Goal: Task Accomplishment & Management: Manage account settings

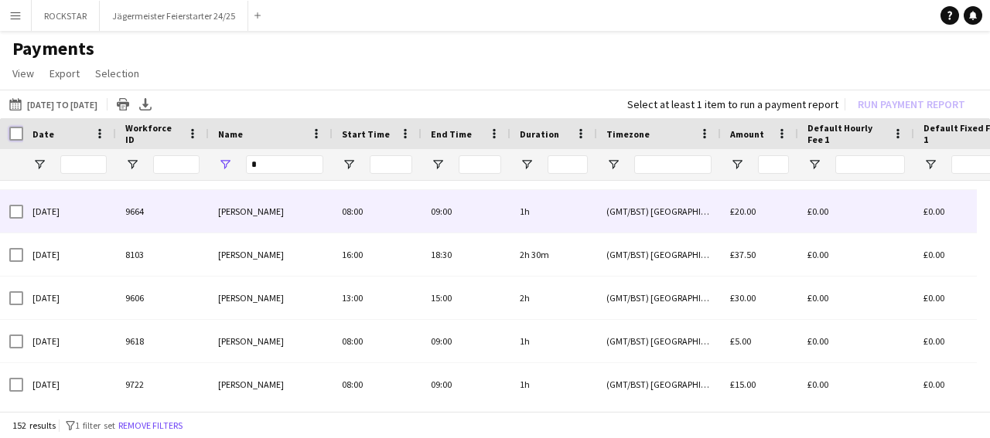
scroll to position [34, 0]
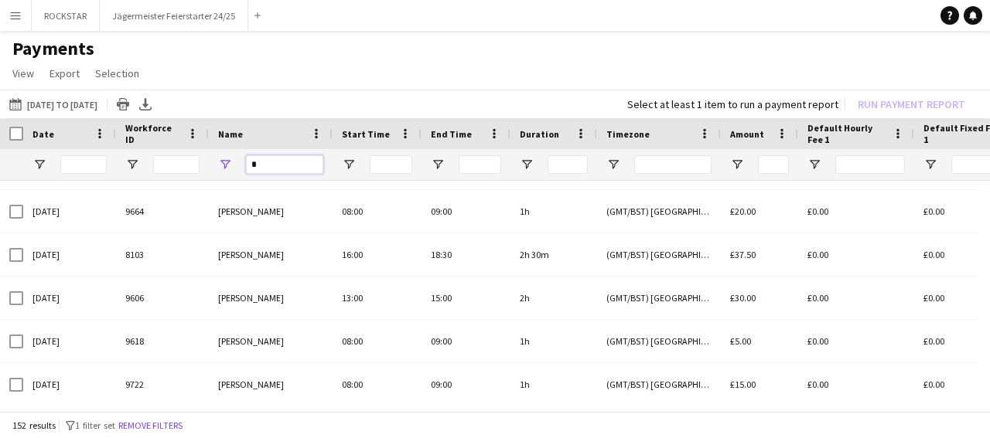
click at [288, 168] on input "Name Filter Input" at bounding box center [284, 164] width 77 height 19
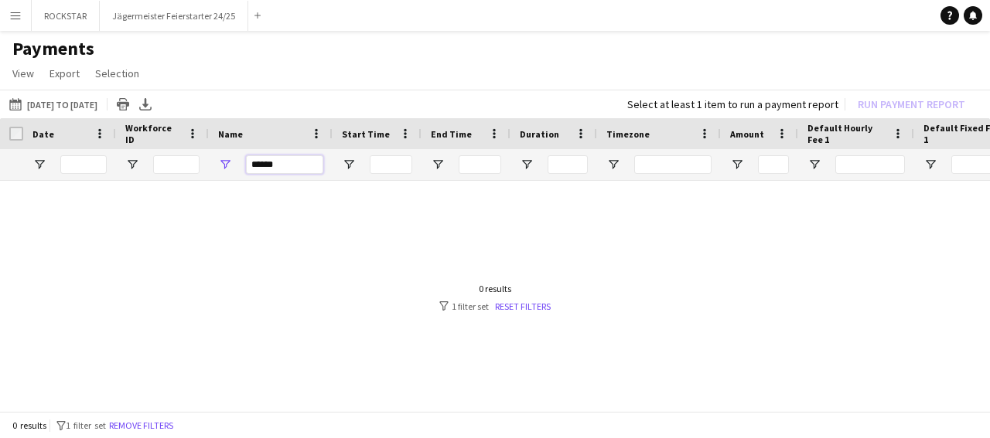
scroll to position [0, 0]
type input "*"
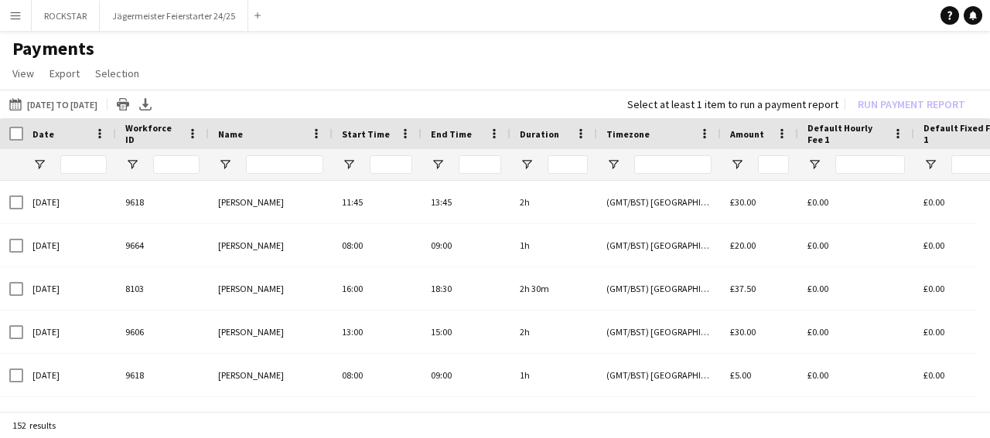
click at [19, 22] on button "Menu" at bounding box center [15, 15] width 31 height 31
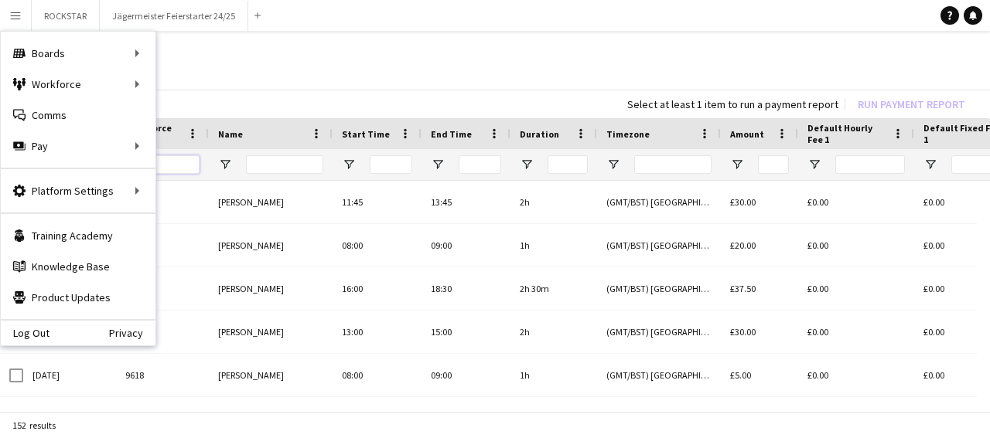
click at [196, 169] on input "Workforce ID Filter Input" at bounding box center [176, 164] width 46 height 19
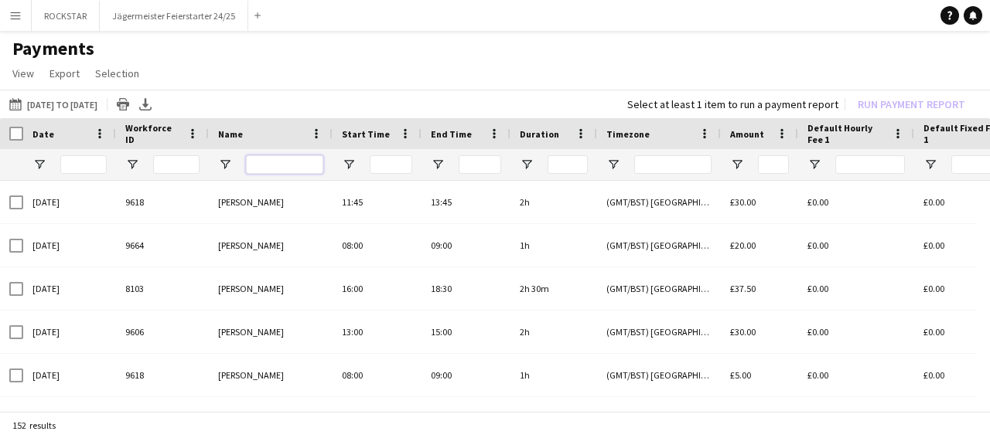
click at [274, 166] on input "Name Filter Input" at bounding box center [284, 164] width 77 height 19
type input "*"
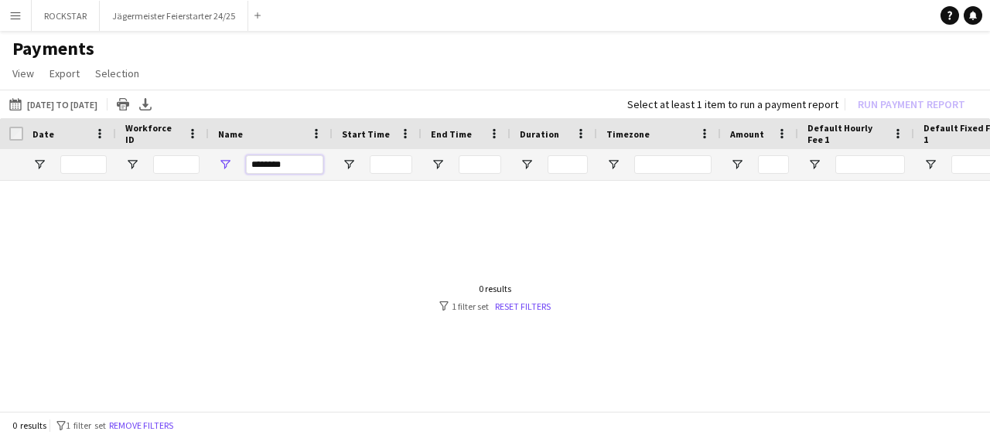
type input "*******"
click at [13, 19] on app-icon "Menu" at bounding box center [15, 15] width 12 height 12
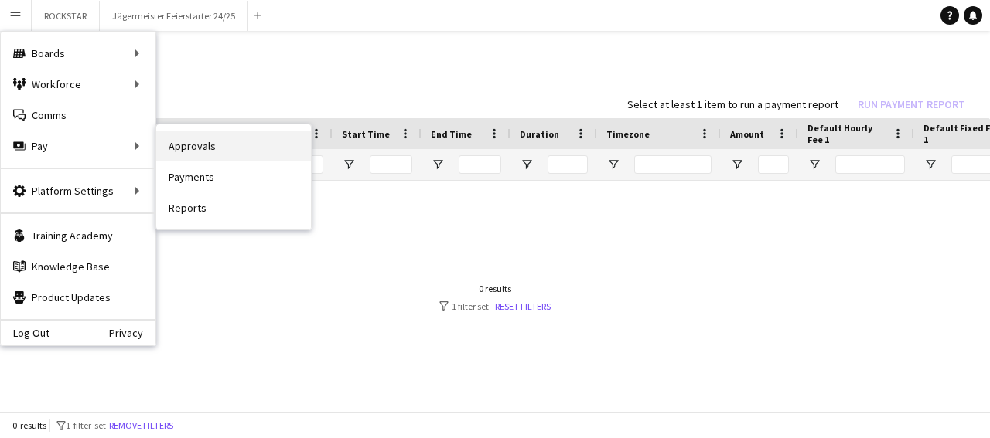
click at [204, 149] on link "Approvals" at bounding box center [233, 146] width 155 height 31
click at [204, 149] on div "Menu Boards Boards Boards All jobs Status Workforce Workforce My Workforce Recr…" at bounding box center [495, 219] width 990 height 438
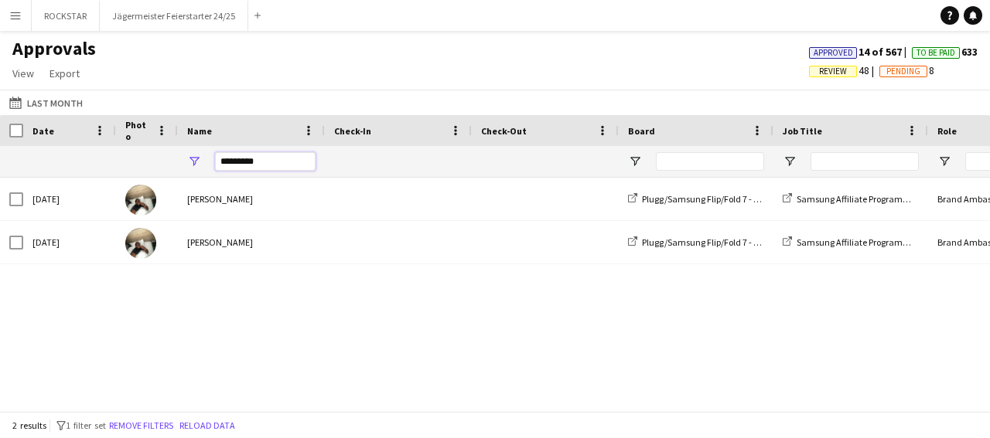
click at [274, 164] on input "*********" at bounding box center [265, 161] width 101 height 19
type input "*"
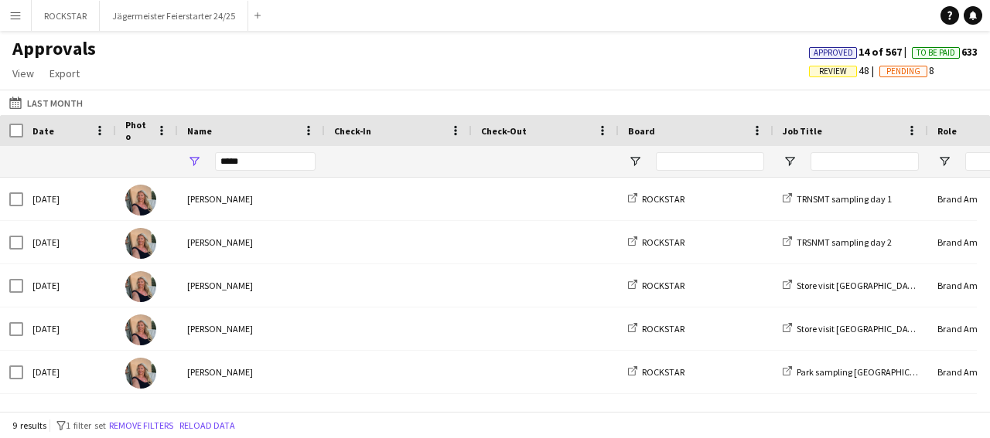
click at [9, 15] on app-icon "Menu" at bounding box center [15, 15] width 12 height 12
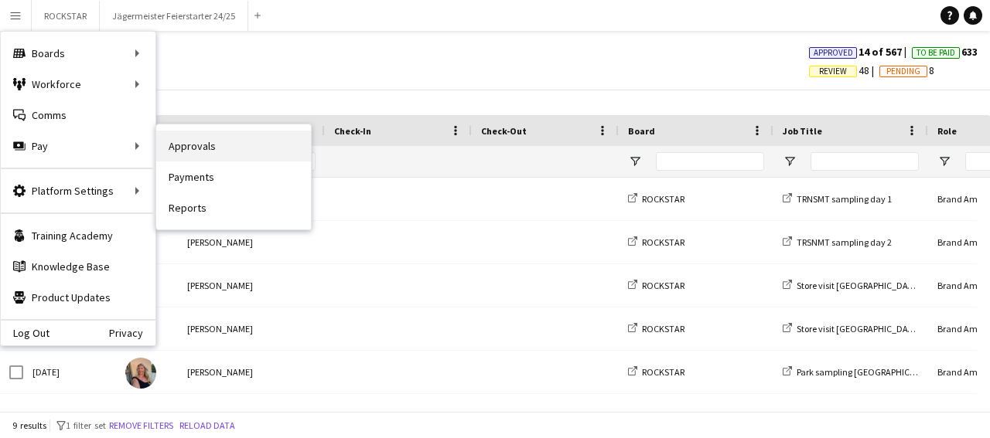
click at [196, 152] on link "Approvals" at bounding box center [233, 146] width 155 height 31
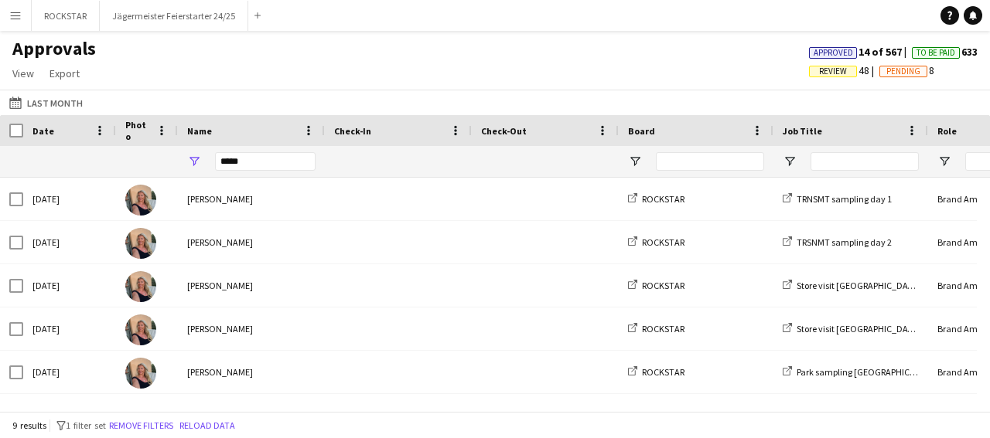
click at [244, 175] on div "****" at bounding box center [265, 161] width 101 height 31
click at [246, 169] on input "****" at bounding box center [265, 161] width 101 height 19
type input "*"
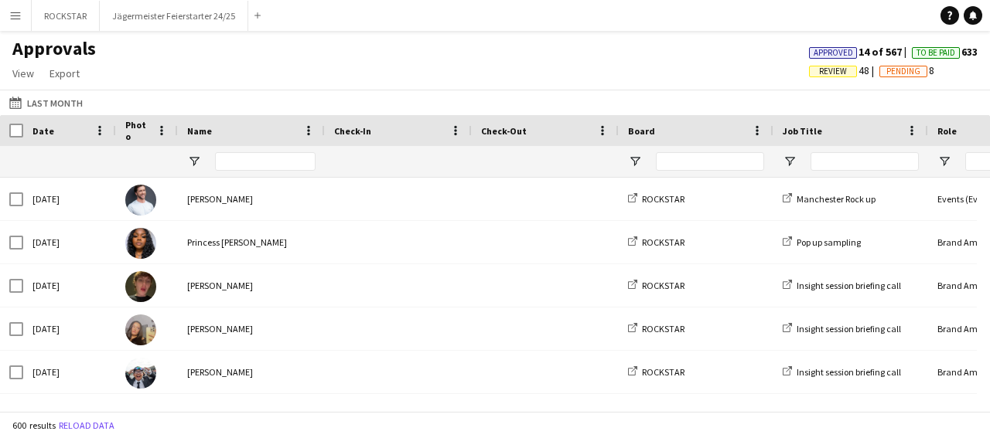
click at [19, 19] on app-icon "Menu" at bounding box center [15, 15] width 12 height 12
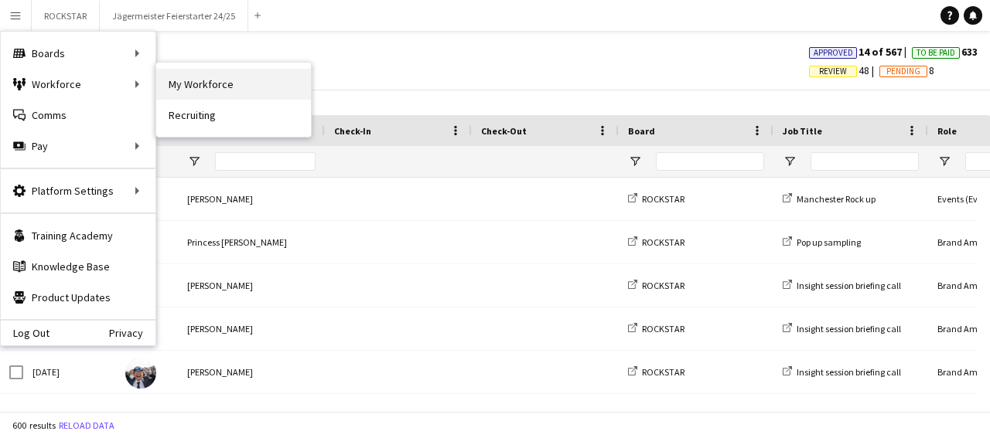
click at [223, 93] on link "My Workforce" at bounding box center [233, 84] width 155 height 31
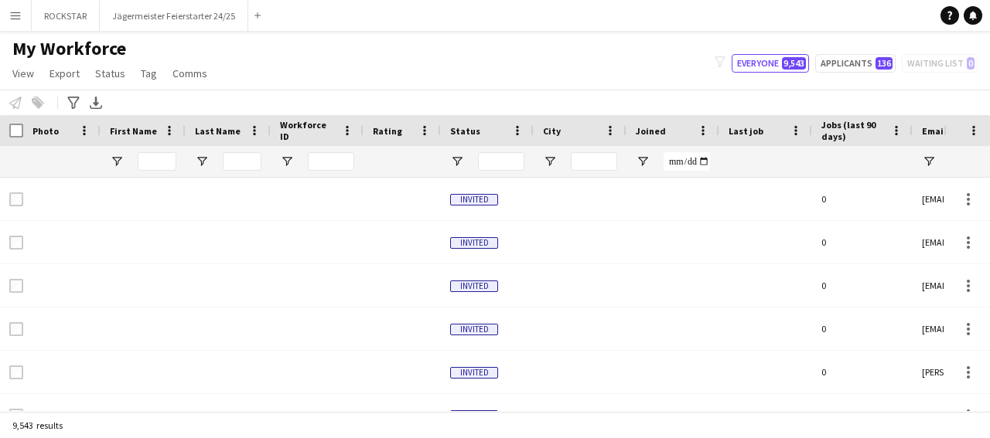
type input "*******"
type input "***"
type input "**********"
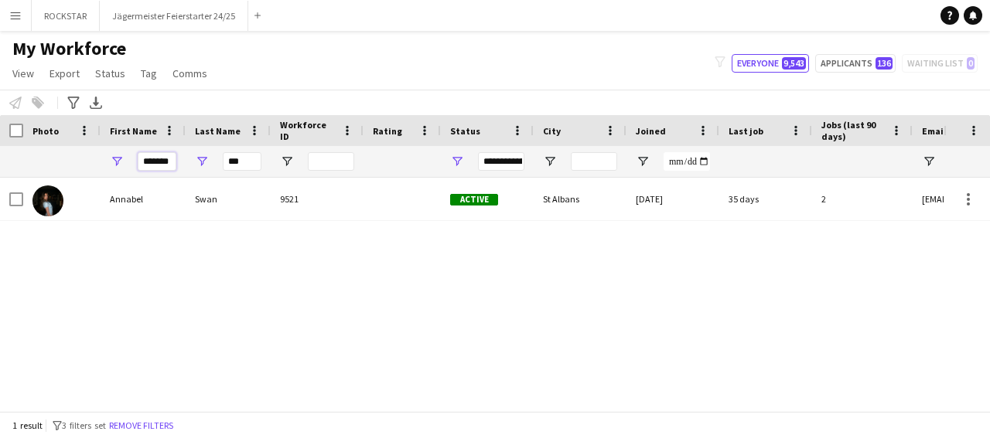
click at [169, 165] on input "*******" at bounding box center [157, 161] width 39 height 19
type input "*"
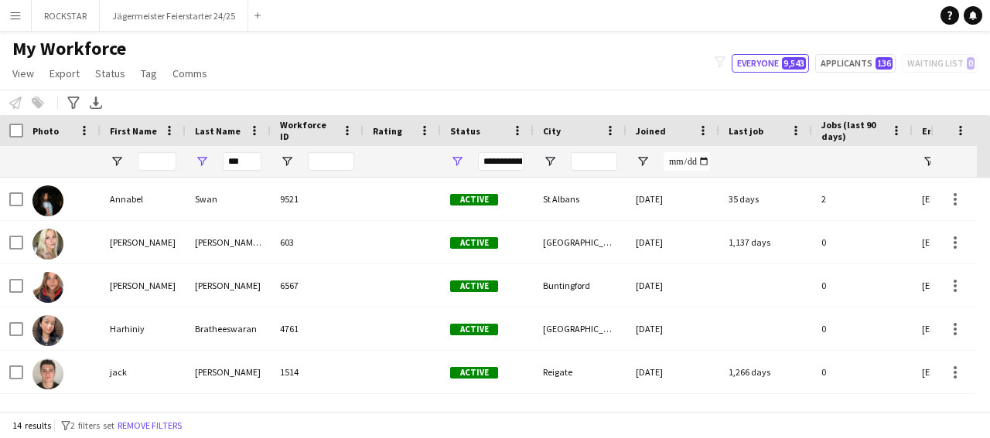
click at [248, 174] on div "***" at bounding box center [242, 161] width 39 height 31
click at [245, 159] on input "***" at bounding box center [242, 161] width 39 height 19
type input "*"
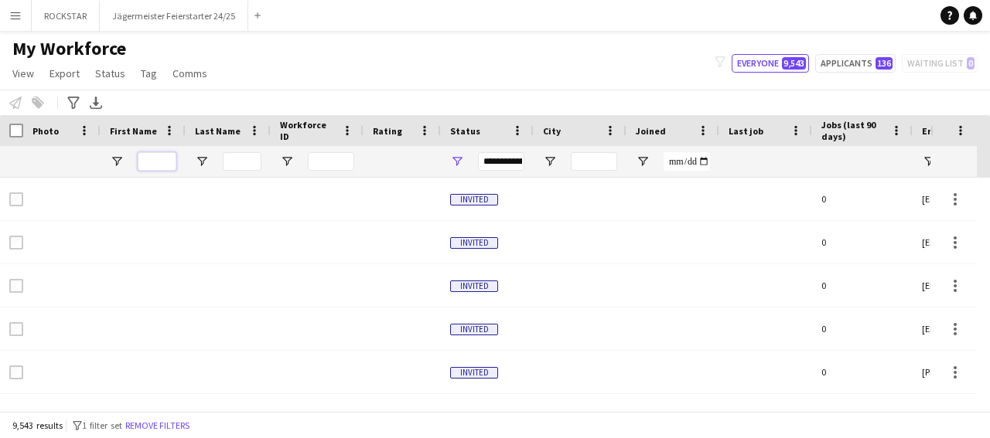
click at [155, 167] on input "First Name Filter Input" at bounding box center [157, 161] width 39 height 19
type input "****"
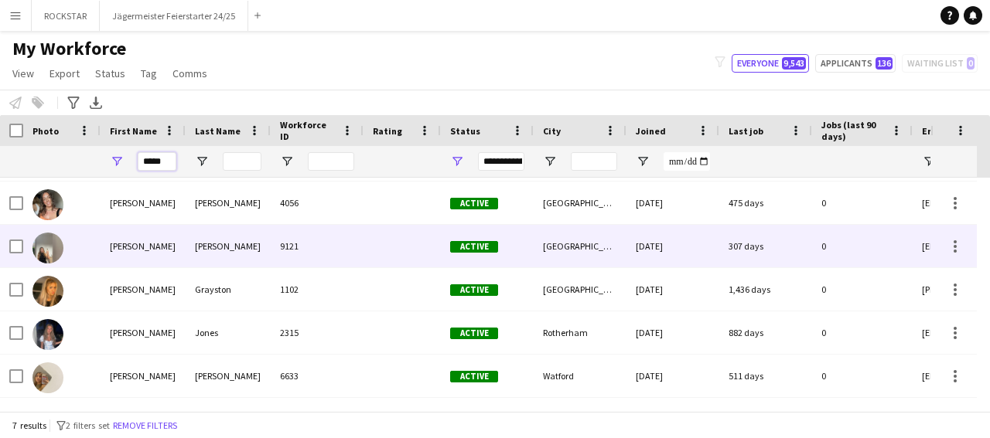
scroll to position [83, 0]
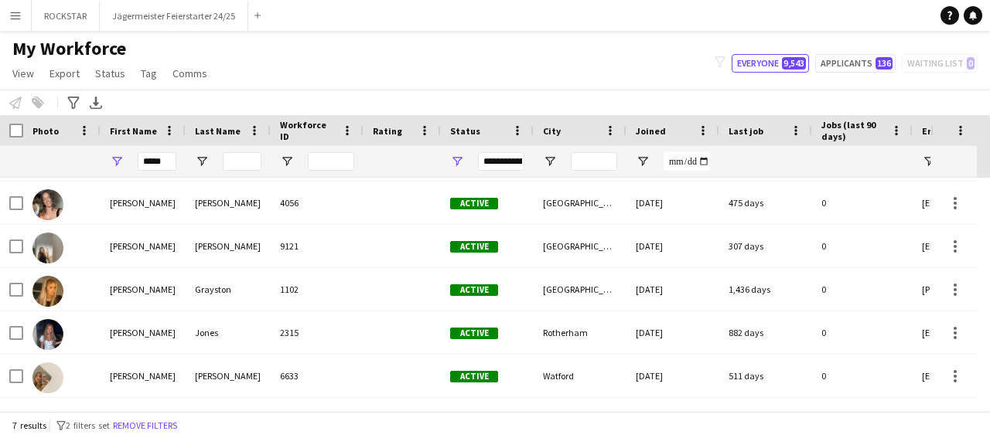
click at [236, 172] on div at bounding box center [242, 161] width 39 height 31
click at [249, 169] on input "Last Name Filter Input" at bounding box center [242, 161] width 39 height 19
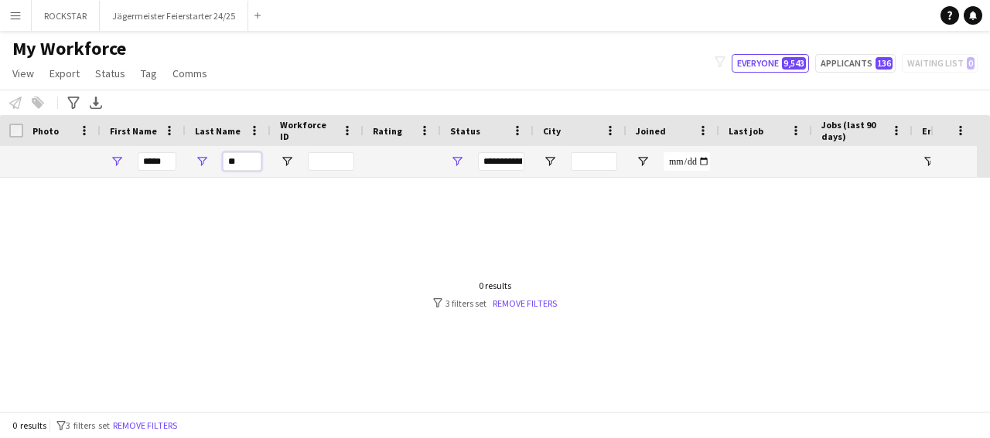
scroll to position [0, 0]
type input "*"
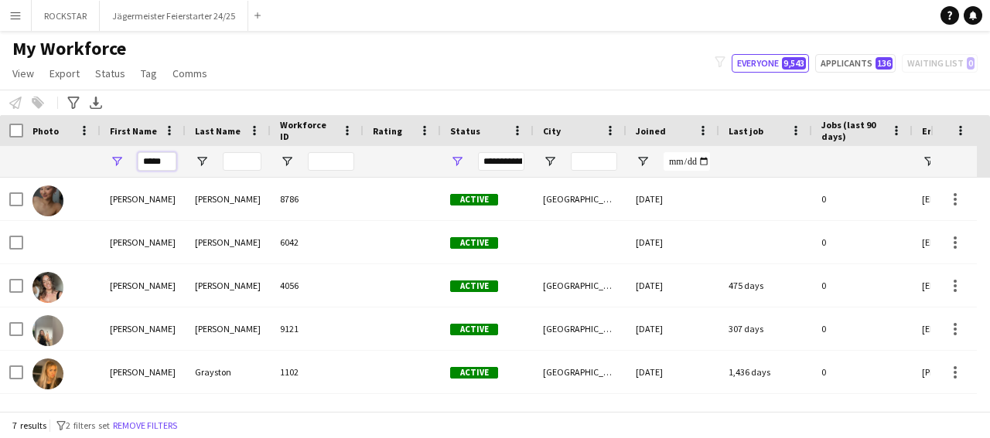
click at [158, 162] on input "****" at bounding box center [157, 161] width 39 height 19
type input "*"
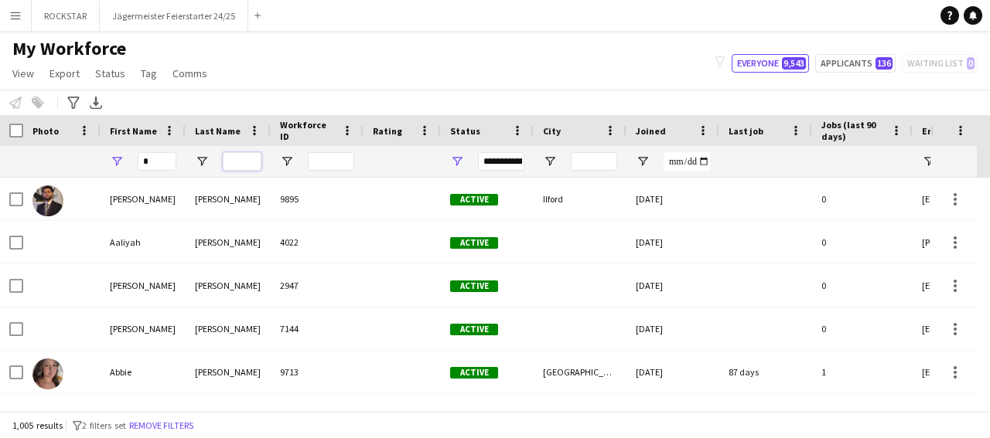
click at [240, 169] on input "Last Name Filter Input" at bounding box center [242, 161] width 39 height 19
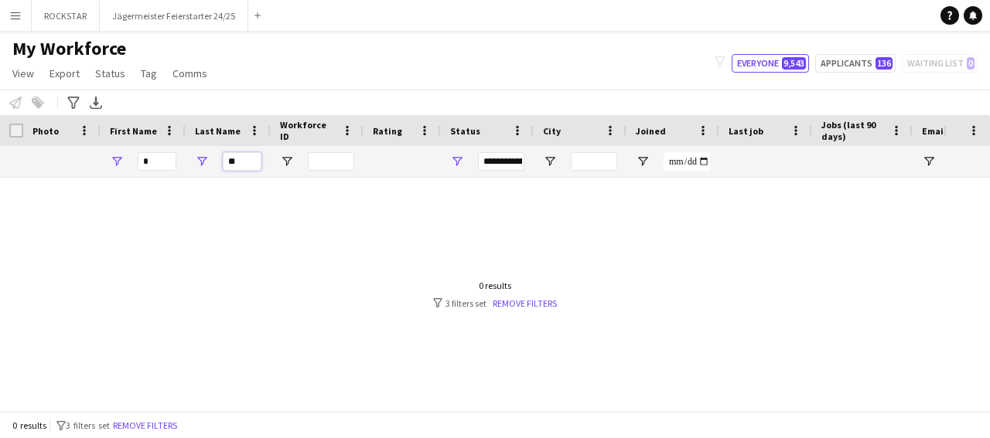
type input "*"
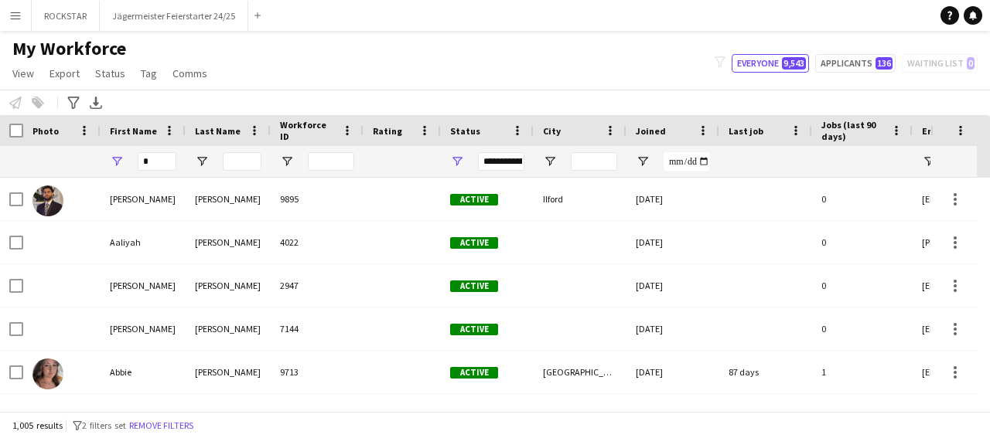
click at [17, 16] on app-icon "Menu" at bounding box center [15, 15] width 12 height 12
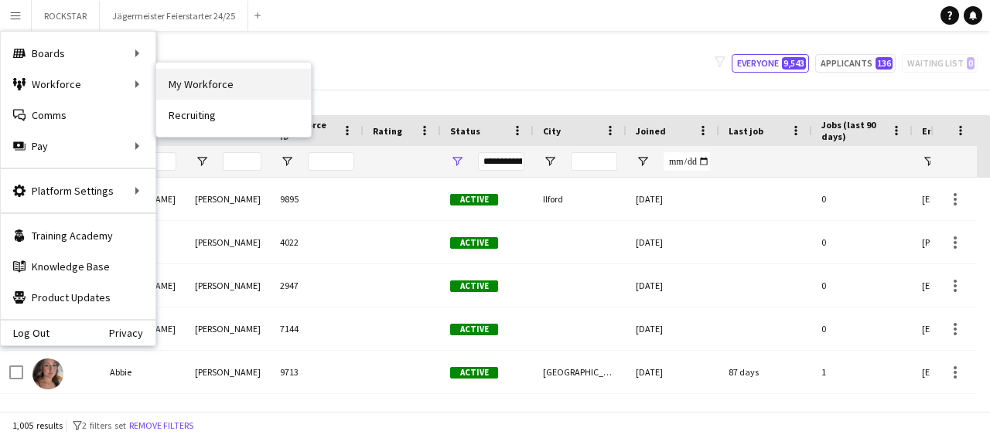
click at [209, 87] on link "My Workforce" at bounding box center [233, 84] width 155 height 31
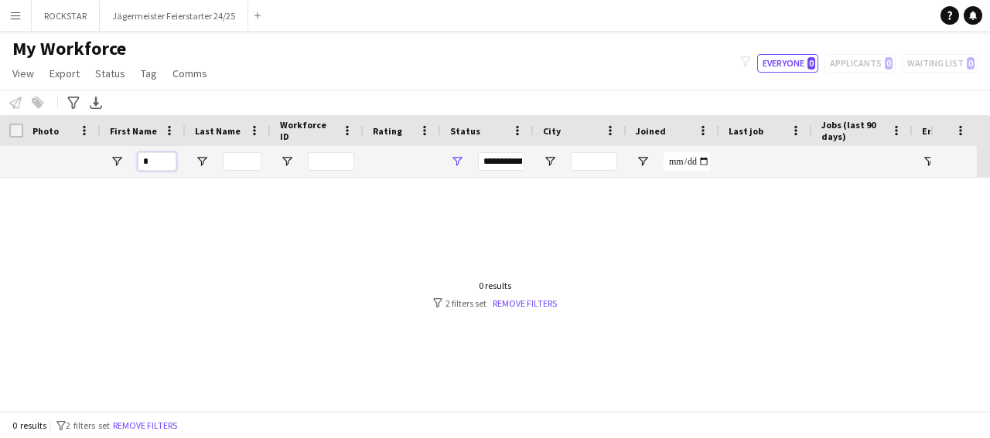
click at [145, 169] on input "First Name Filter Input" at bounding box center [157, 161] width 39 height 19
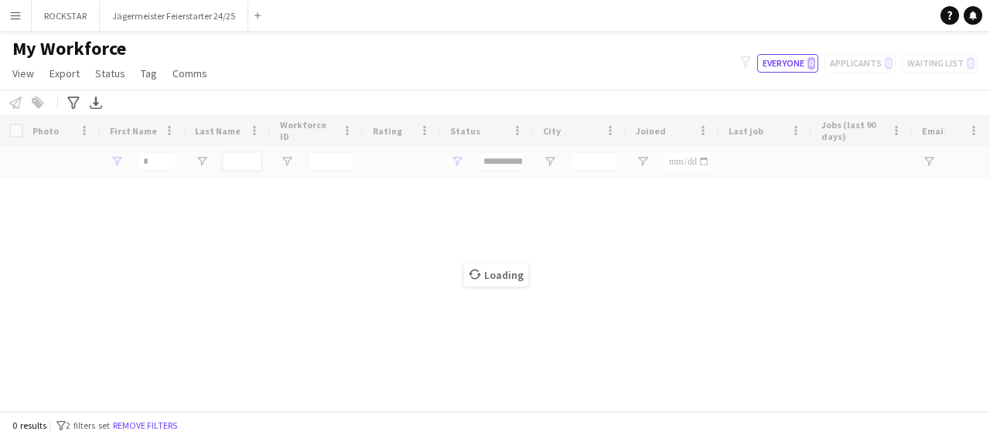
click at [247, 168] on input "Last Name Filter Input" at bounding box center [242, 161] width 39 height 19
click at [488, 167] on div "**********" at bounding box center [501, 161] width 46 height 19
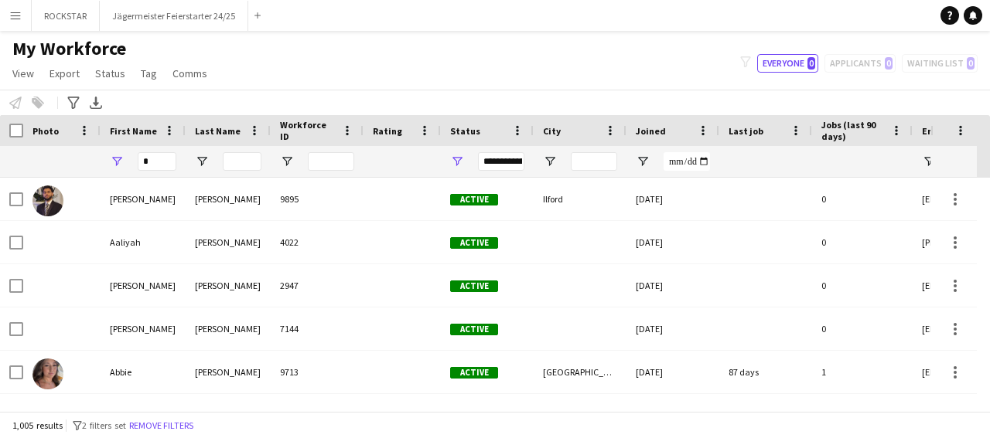
drag, startPoint x: 489, startPoint y: 167, endPoint x: 474, endPoint y: 158, distance: 17.0
click at [482, 165] on div "**********" at bounding box center [501, 161] width 46 height 19
click at [155, 164] on input "First Name Filter Input" at bounding box center [157, 161] width 39 height 19
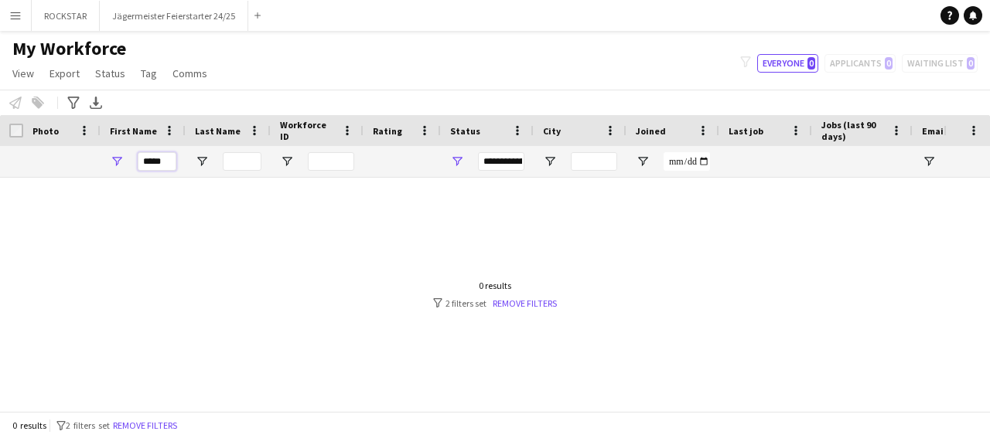
type input "****"
click at [13, 32] on main "My Workforce View Views Default view Deliveroo New view Update view Delete view…" at bounding box center [495, 224] width 990 height 387
click at [24, 25] on button "Menu" at bounding box center [15, 15] width 31 height 31
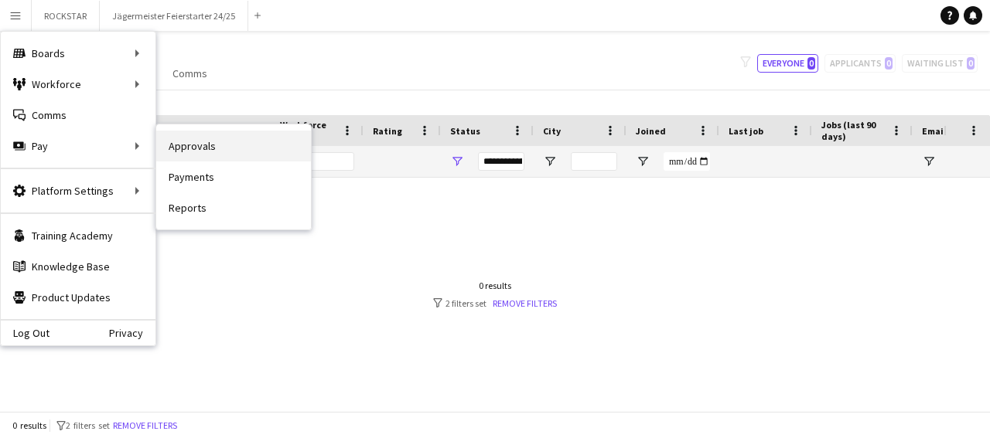
click at [236, 155] on link "Approvals" at bounding box center [233, 146] width 155 height 31
click at [220, 148] on div "Menu Boards Boards Boards All jobs Status Workforce Workforce My Workforce Recr…" at bounding box center [495, 219] width 990 height 438
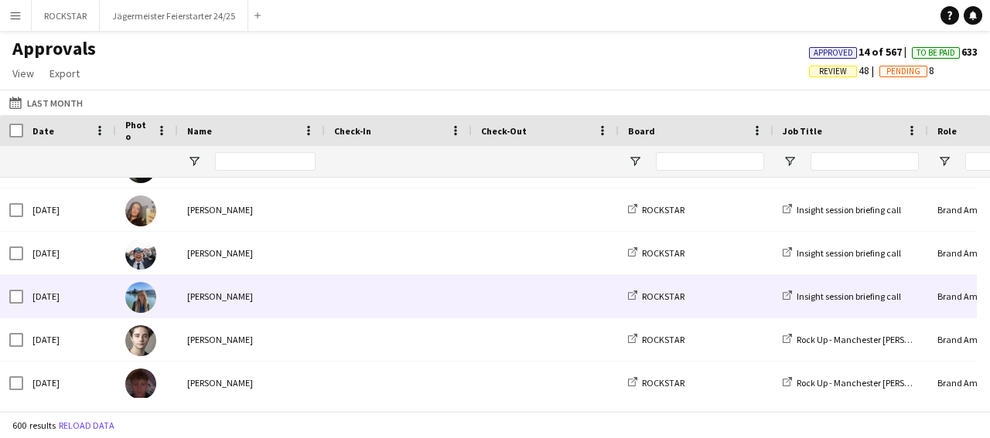
scroll to position [93, 0]
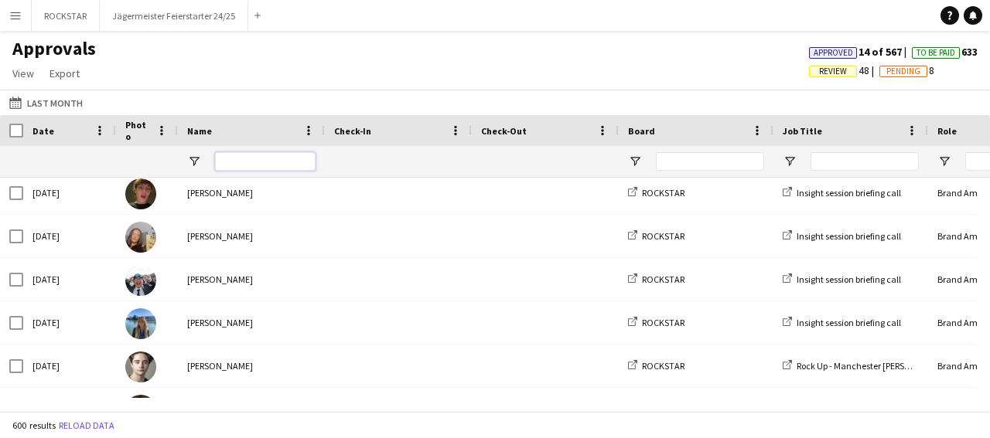
click at [233, 169] on input "Name Filter Input" at bounding box center [265, 161] width 101 height 19
click at [160, 19] on button "Jägermeister Feierstarter 24/25 Close" at bounding box center [174, 16] width 148 height 30
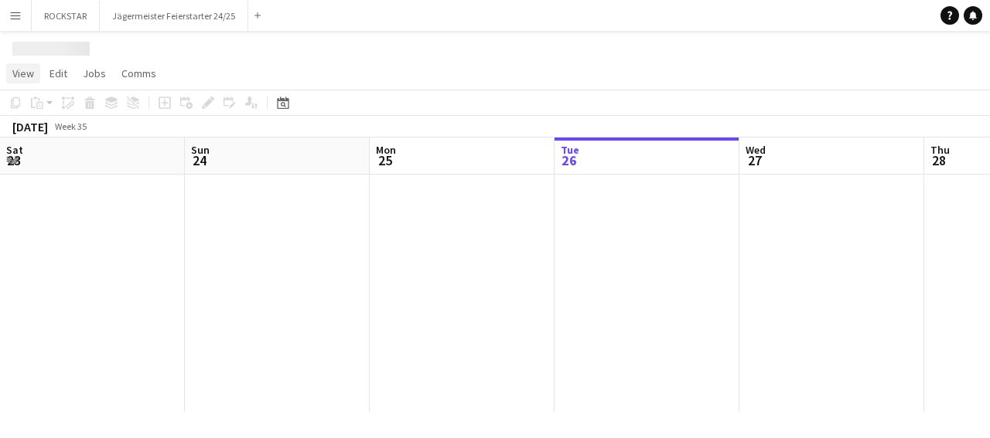
click at [22, 72] on span "View" at bounding box center [23, 73] width 22 height 14
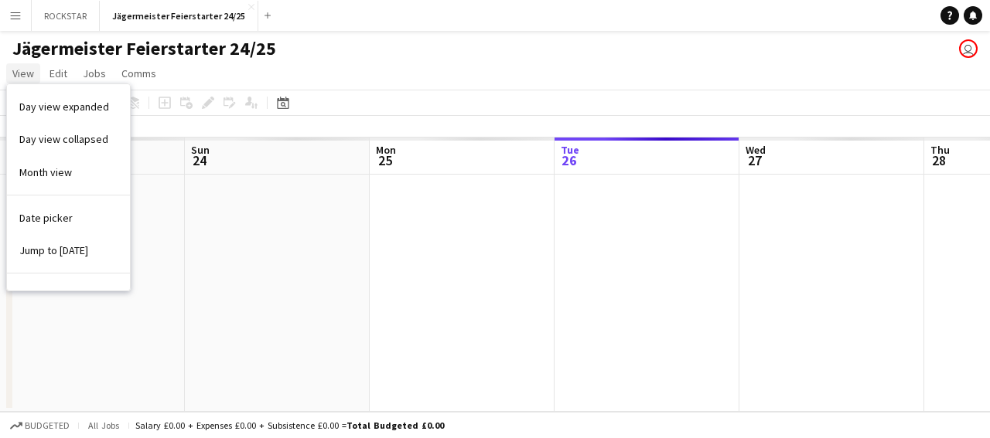
scroll to position [0, 370]
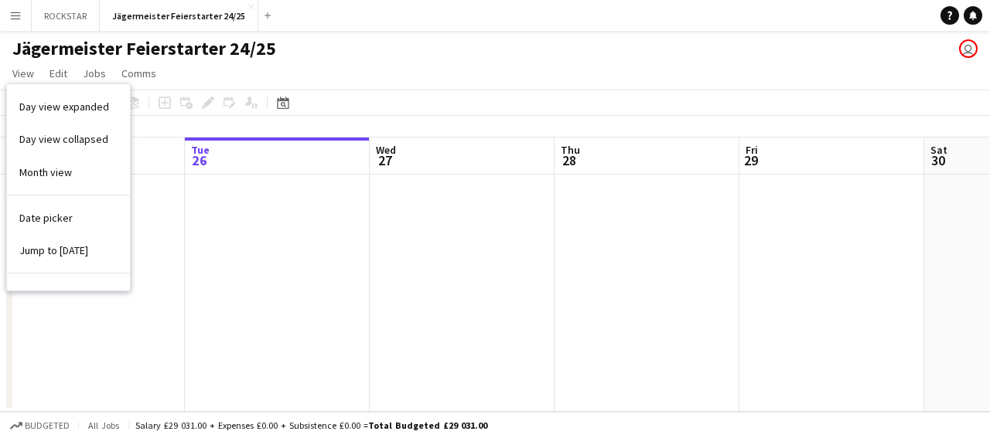
click at [15, 18] on app-icon "Menu" at bounding box center [15, 15] width 12 height 12
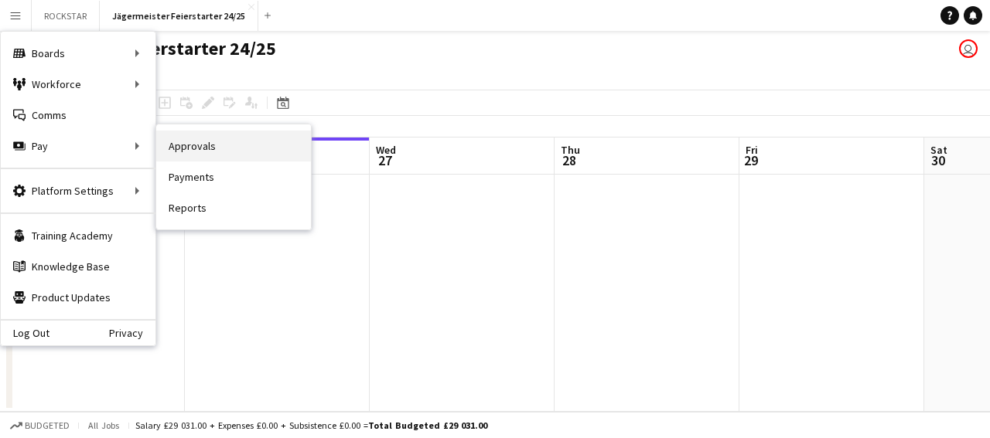
click at [220, 157] on link "Approvals" at bounding box center [233, 146] width 155 height 31
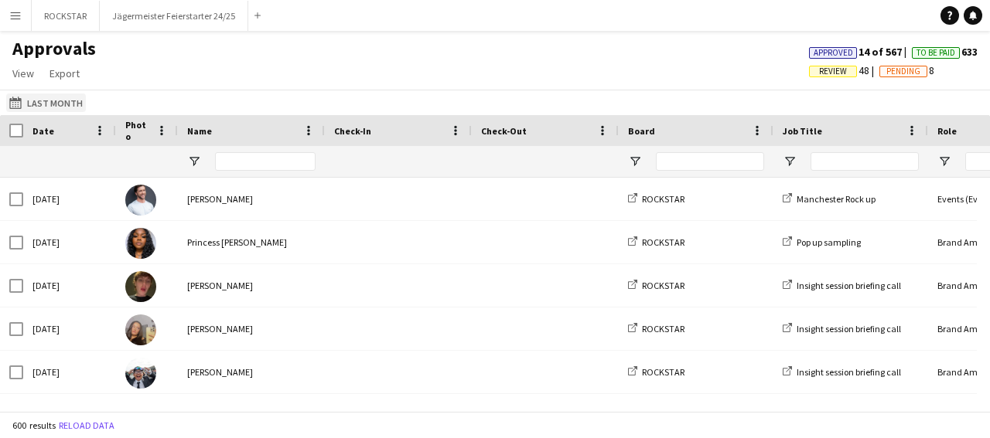
click at [62, 105] on button "Last Month Last Month" at bounding box center [46, 103] width 80 height 19
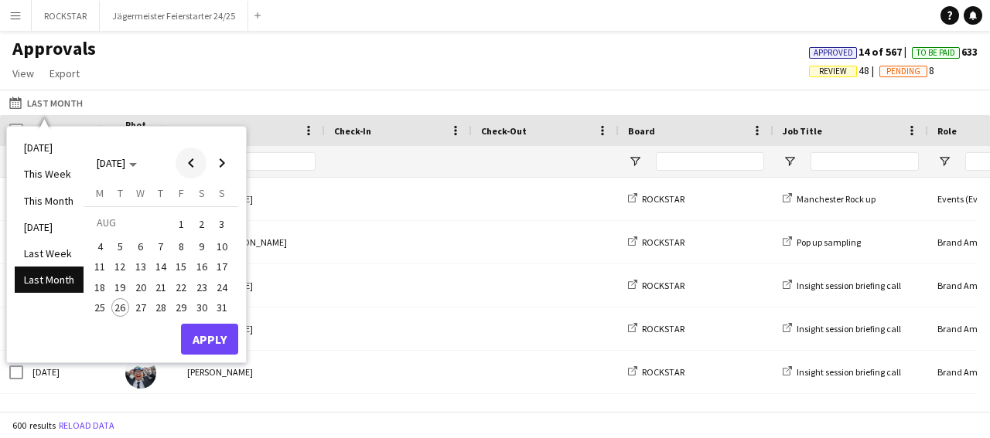
click at [191, 168] on span "Previous month" at bounding box center [190, 163] width 31 height 31
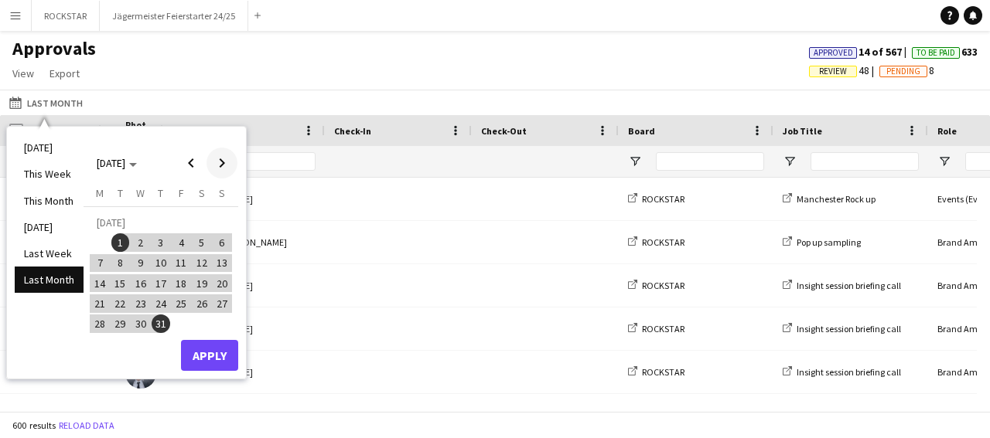
click at [118, 244] on span "1" at bounding box center [120, 242] width 19 height 19
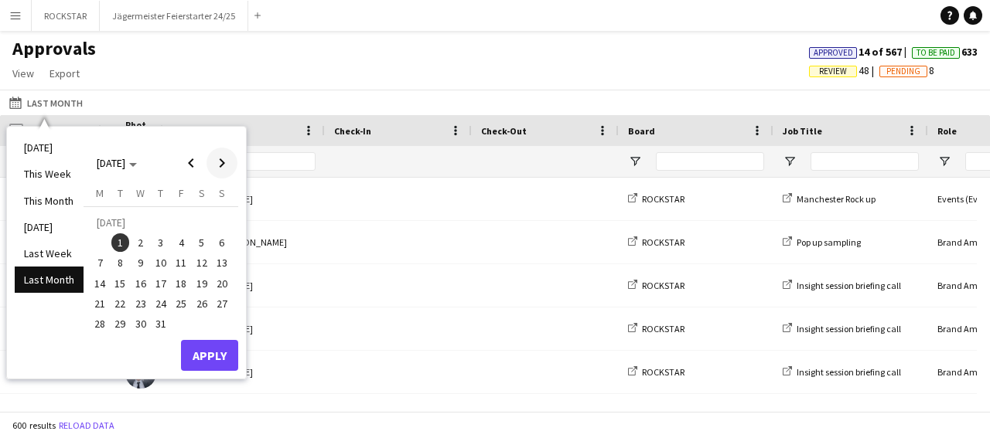
click at [223, 164] on span "Next month" at bounding box center [221, 163] width 31 height 31
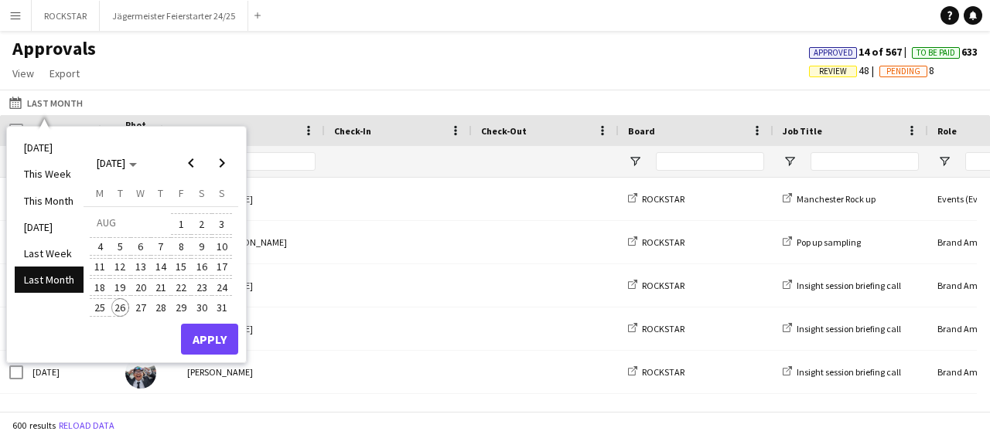
click at [118, 312] on span "26" at bounding box center [120, 307] width 19 height 19
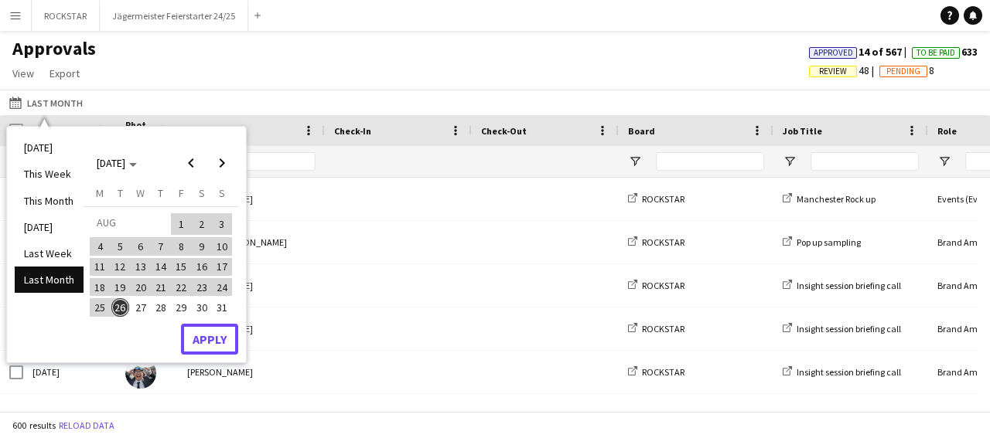
click at [219, 350] on button "Apply" at bounding box center [209, 339] width 57 height 31
click at [0, 0] on div at bounding box center [0, 0] width 0 height 0
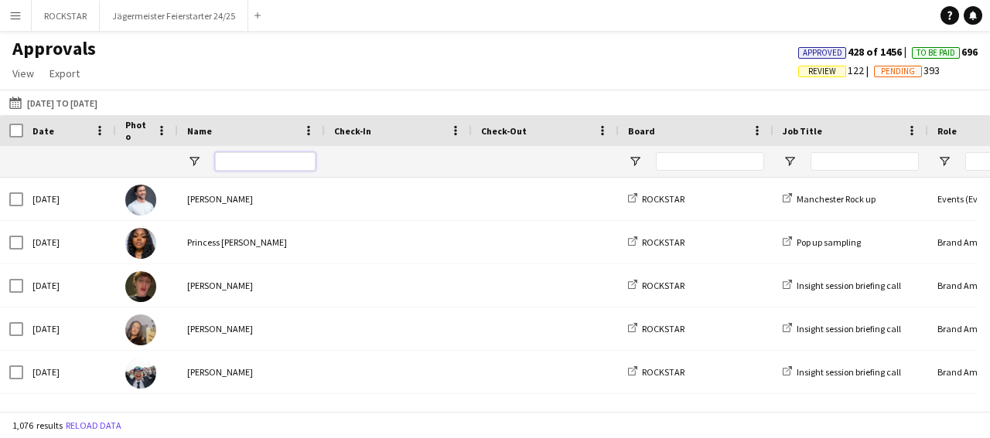
click at [261, 162] on input "Name Filter Input" at bounding box center [265, 161] width 101 height 19
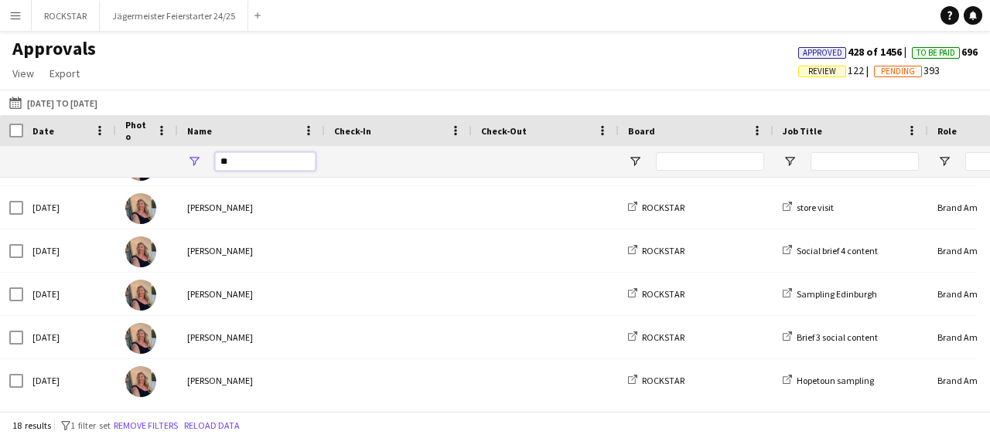
type input "*"
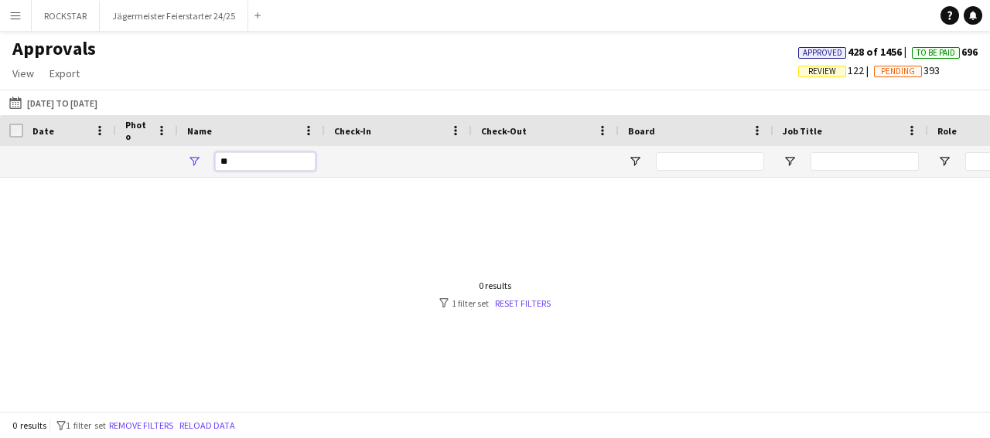
type input "*"
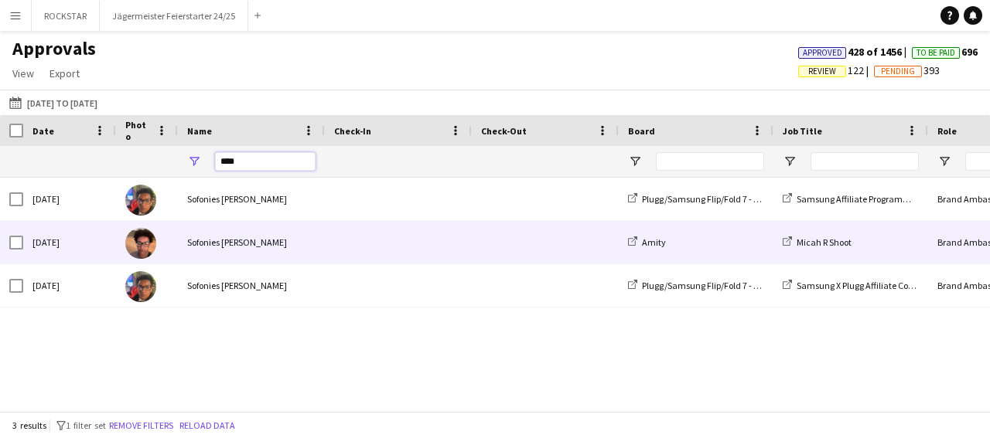
type input "****"
click at [415, 245] on span at bounding box center [398, 242] width 128 height 43
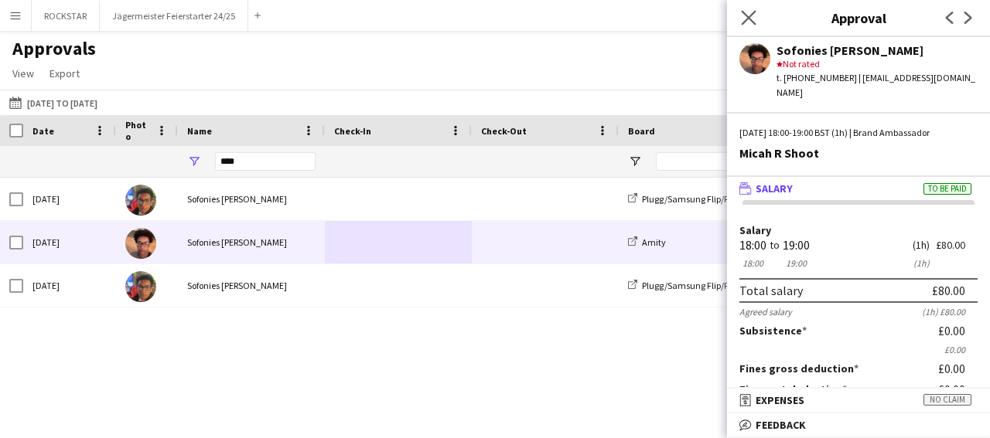
click at [748, 26] on app-icon "Close pop-in" at bounding box center [749, 18] width 22 height 22
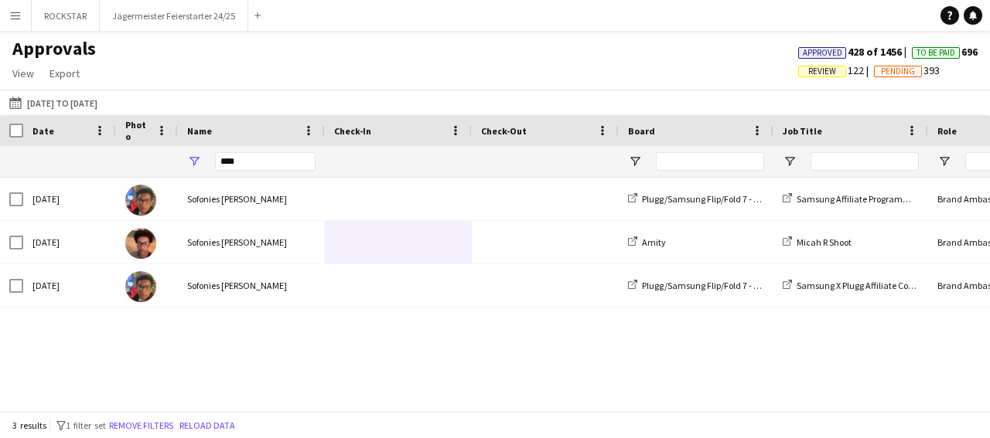
click at [10, 14] on app-icon "Menu" at bounding box center [15, 15] width 12 height 12
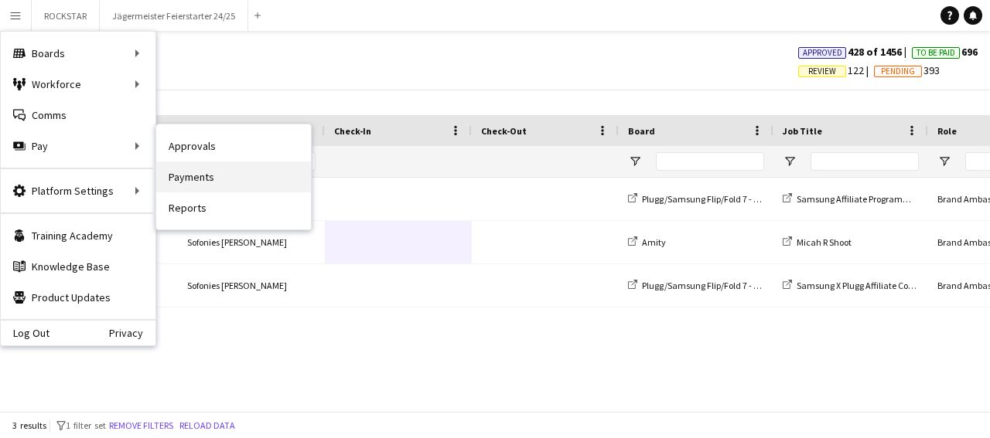
click at [222, 180] on link "Payments" at bounding box center [233, 177] width 155 height 31
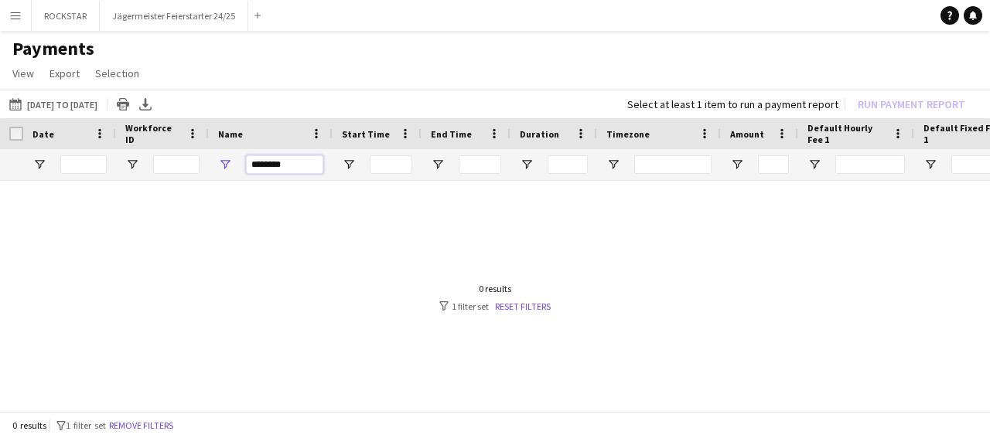
click at [284, 174] on input "*******" at bounding box center [284, 164] width 77 height 19
type input "*"
click at [300, 166] on input "********" at bounding box center [284, 164] width 77 height 19
type input "*"
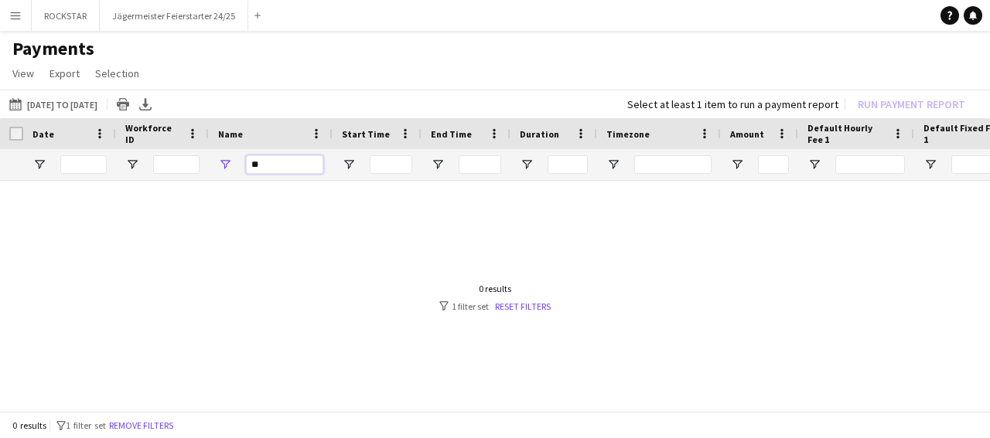
type input "*"
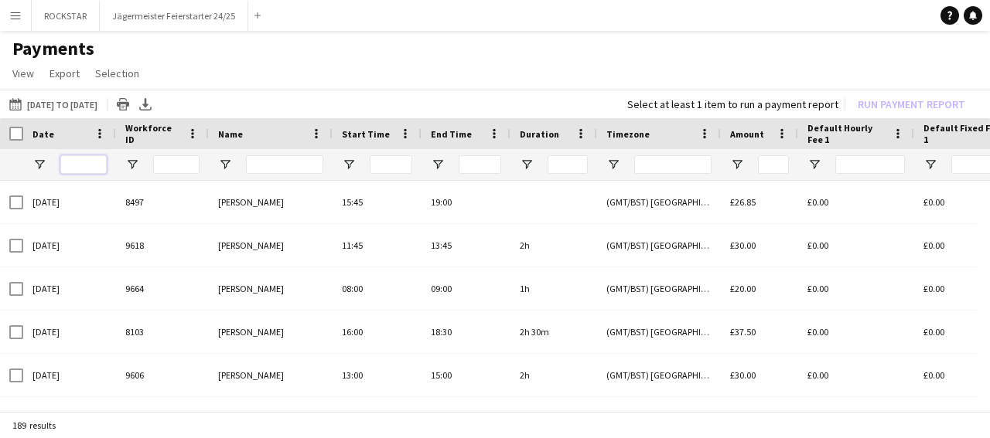
click at [82, 172] on input "Date Filter Input" at bounding box center [83, 164] width 46 height 19
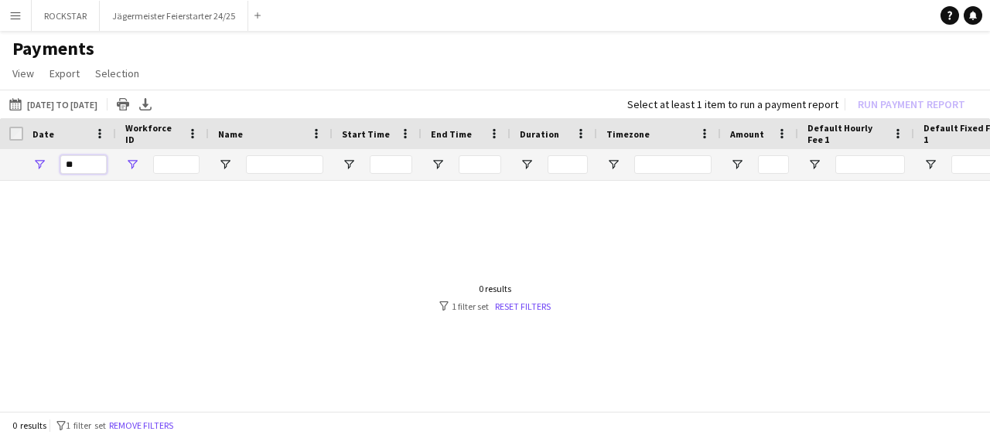
type input "*"
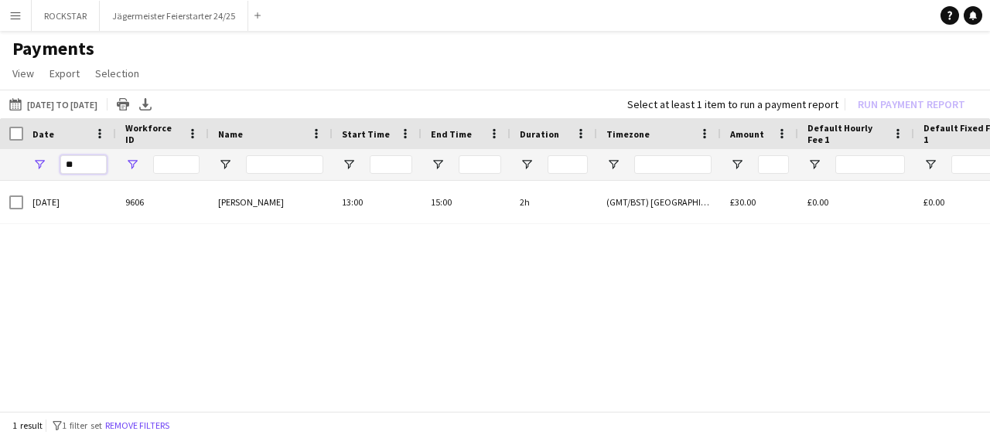
type input "*"
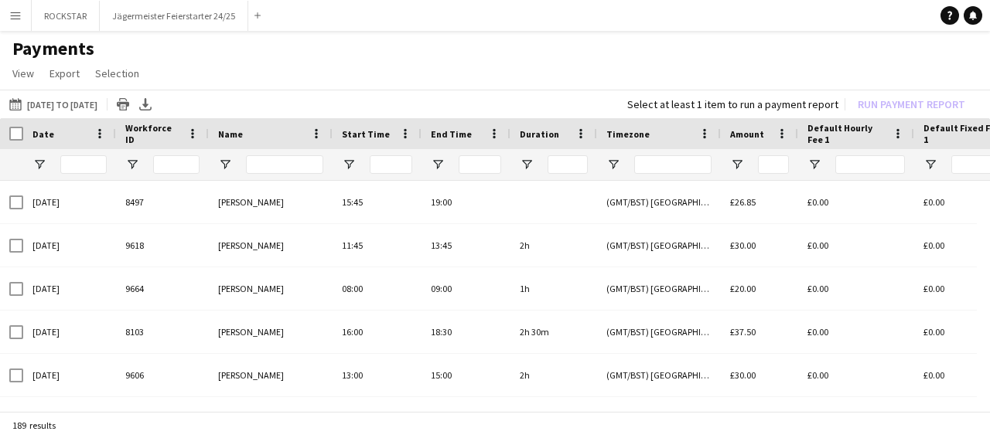
click at [19, 22] on button "Menu" at bounding box center [15, 15] width 31 height 31
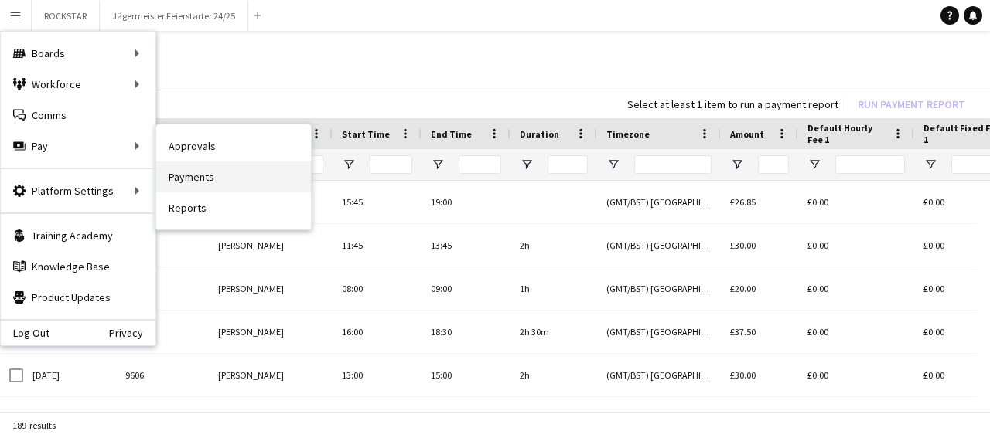
click at [233, 188] on link "Payments" at bounding box center [233, 177] width 155 height 31
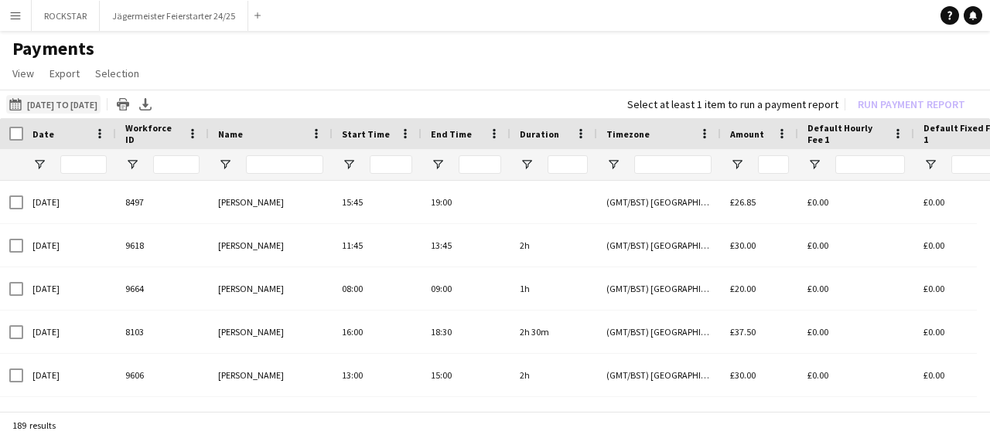
click at [71, 111] on button "[DATE] to [DATE] [DATE] to [DATE]" at bounding box center [53, 104] width 94 height 19
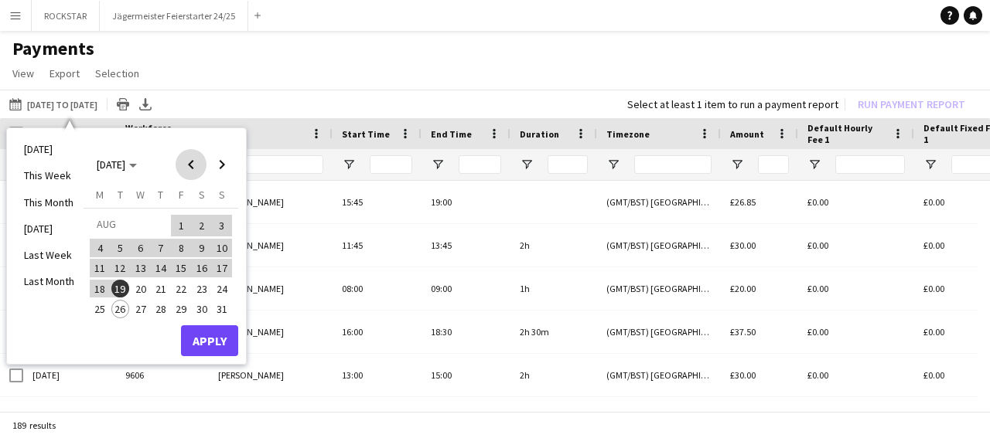
click at [193, 172] on span "Previous month" at bounding box center [190, 164] width 31 height 31
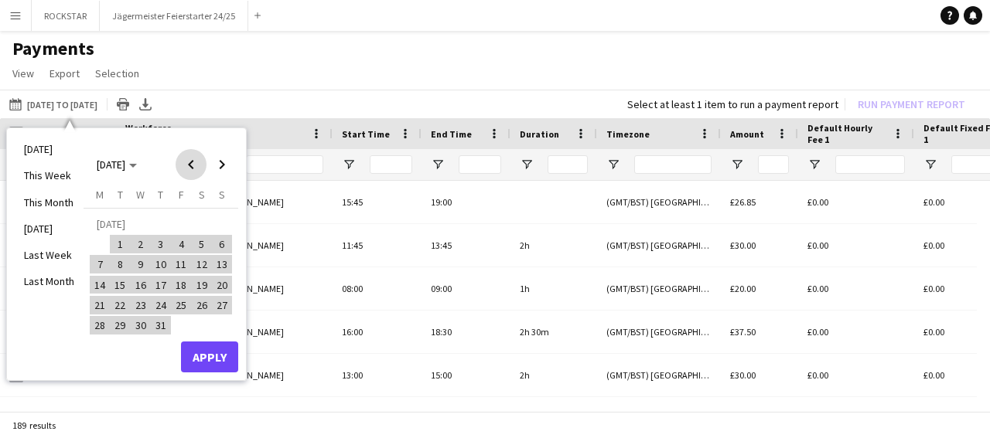
click at [193, 172] on span "Previous month" at bounding box center [190, 164] width 31 height 31
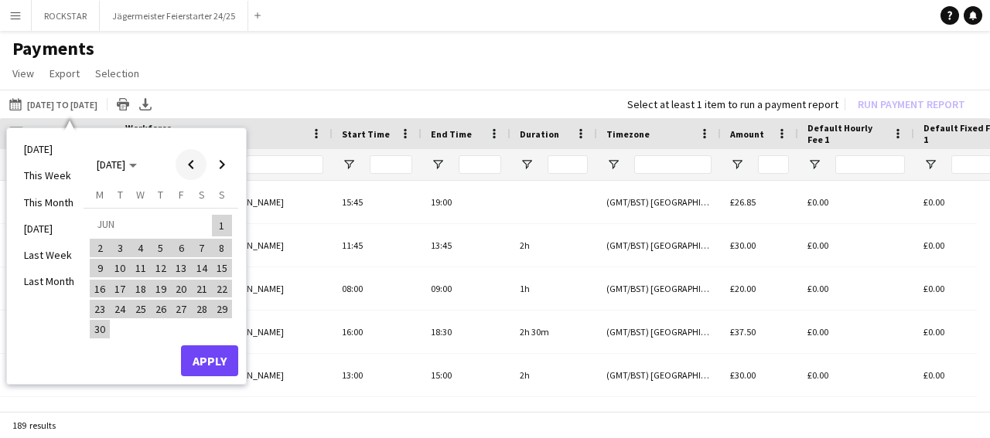
click at [193, 172] on span "Previous month" at bounding box center [190, 164] width 31 height 31
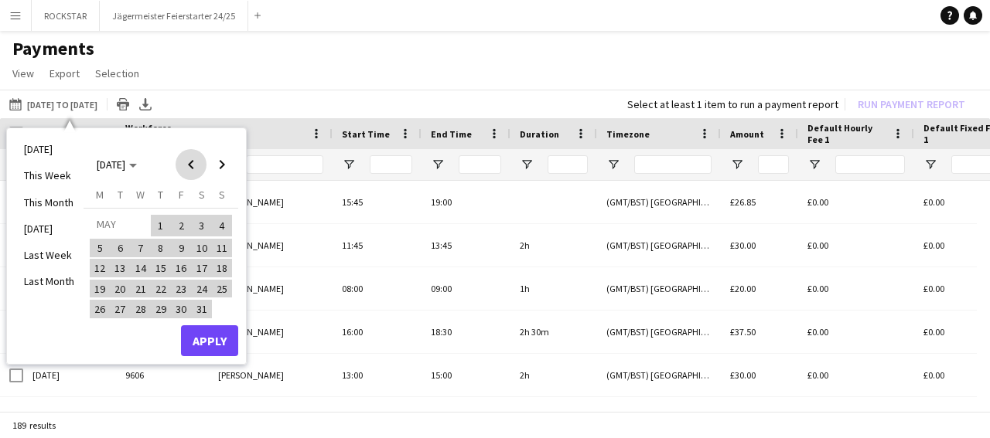
click at [193, 172] on span "Previous month" at bounding box center [190, 164] width 31 height 31
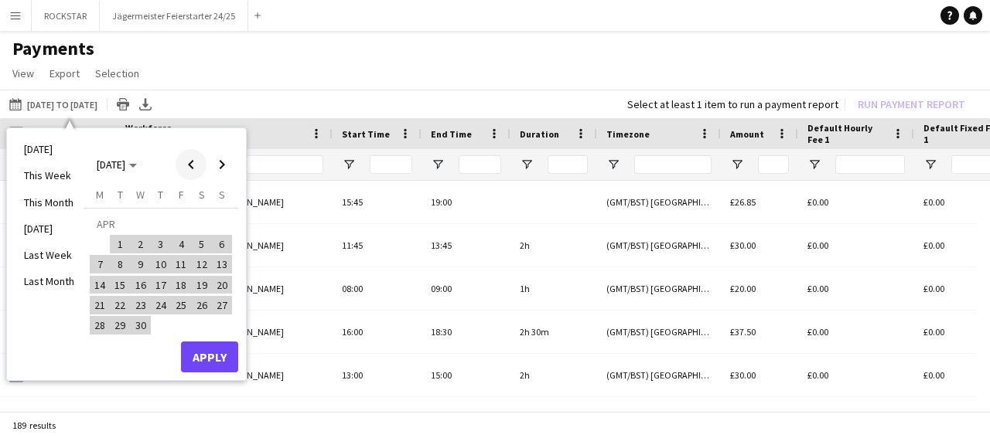
click at [193, 172] on span "Previous month" at bounding box center [190, 164] width 31 height 31
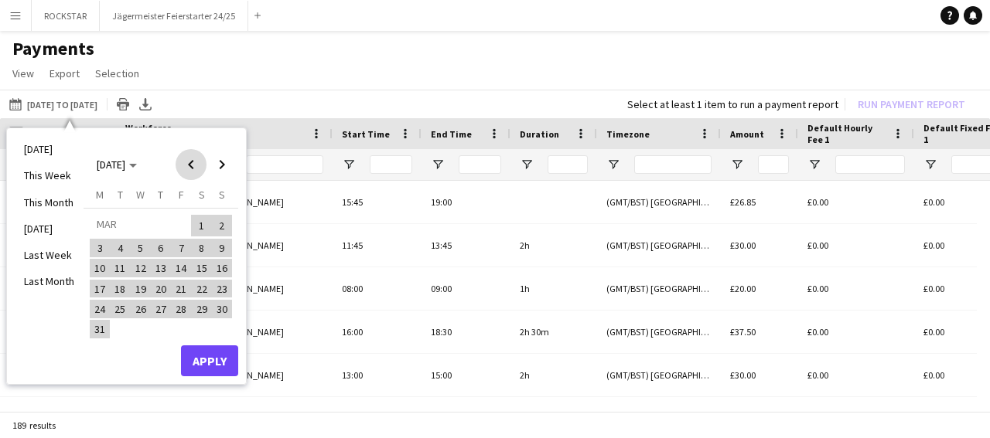
click at [193, 172] on span "Previous month" at bounding box center [190, 164] width 31 height 31
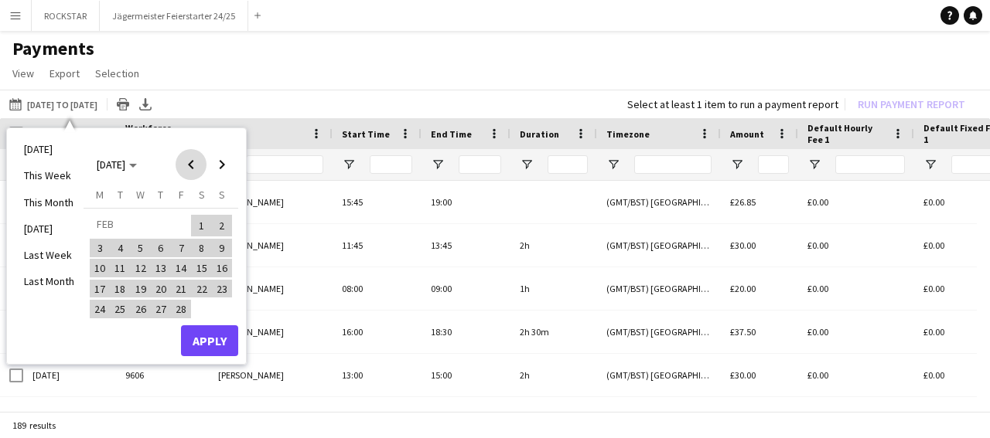
click at [193, 172] on span "Previous month" at bounding box center [190, 164] width 31 height 31
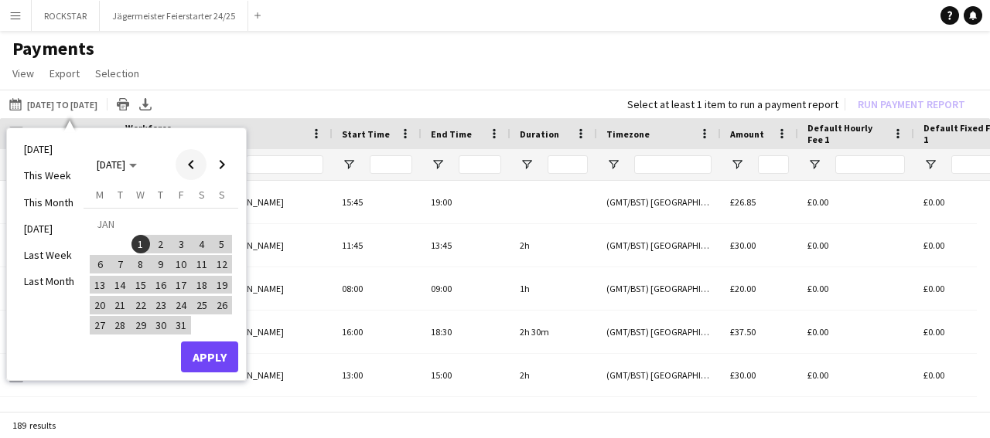
click at [193, 172] on span "Previous month" at bounding box center [190, 164] width 31 height 31
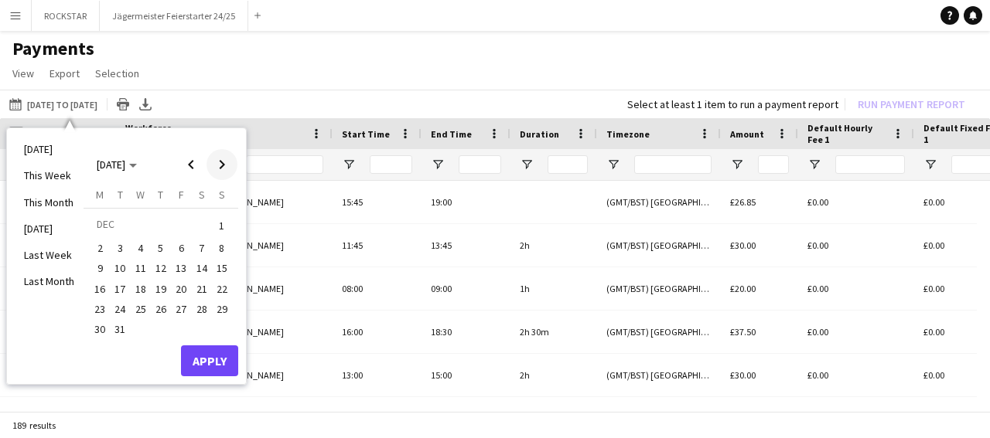
click at [223, 165] on span "Next month" at bounding box center [221, 164] width 31 height 31
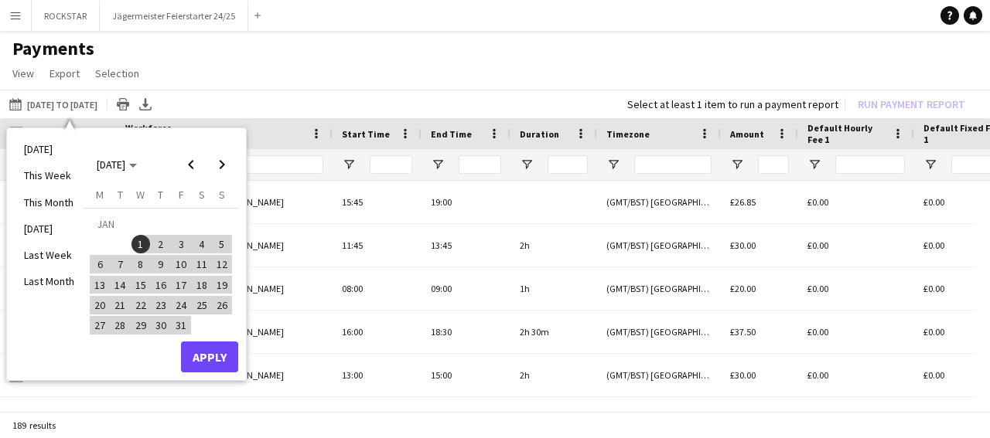
click at [138, 244] on span "1" at bounding box center [140, 244] width 19 height 19
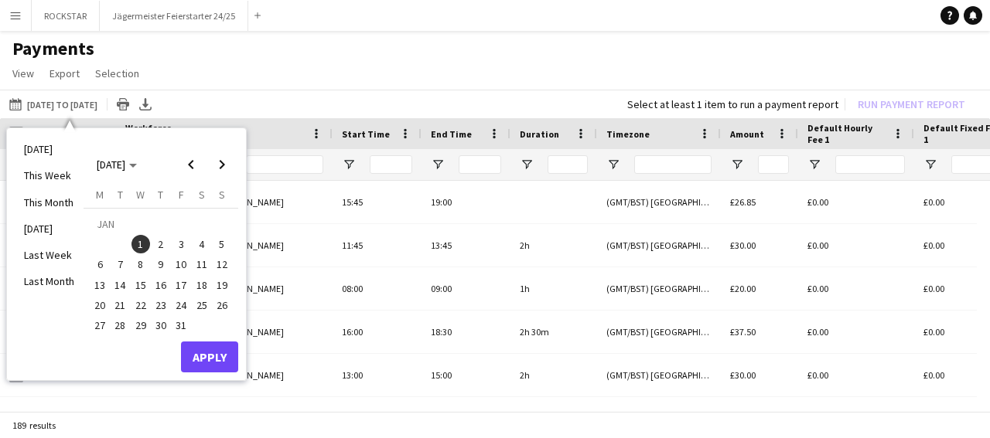
click at [138, 244] on span "1" at bounding box center [140, 244] width 19 height 19
click at [223, 169] on span "Next month" at bounding box center [221, 164] width 31 height 31
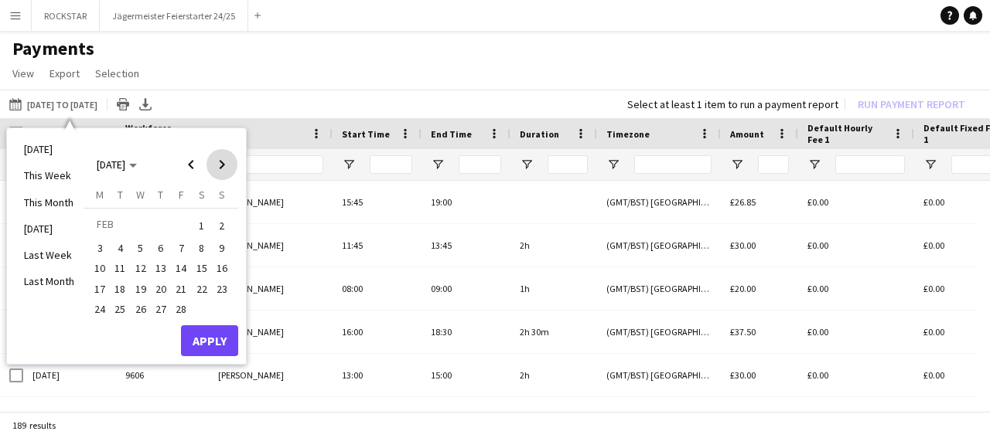
click at [223, 169] on span "Next month" at bounding box center [221, 164] width 31 height 31
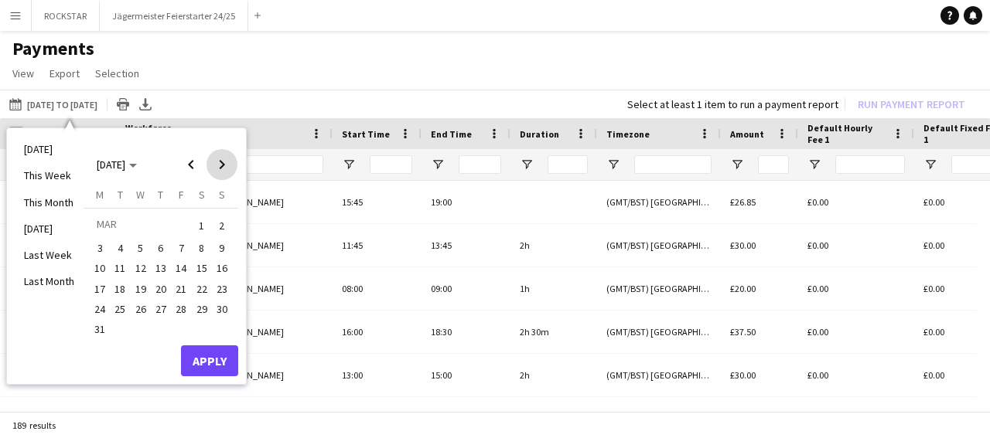
click at [223, 169] on span "Next month" at bounding box center [221, 164] width 31 height 31
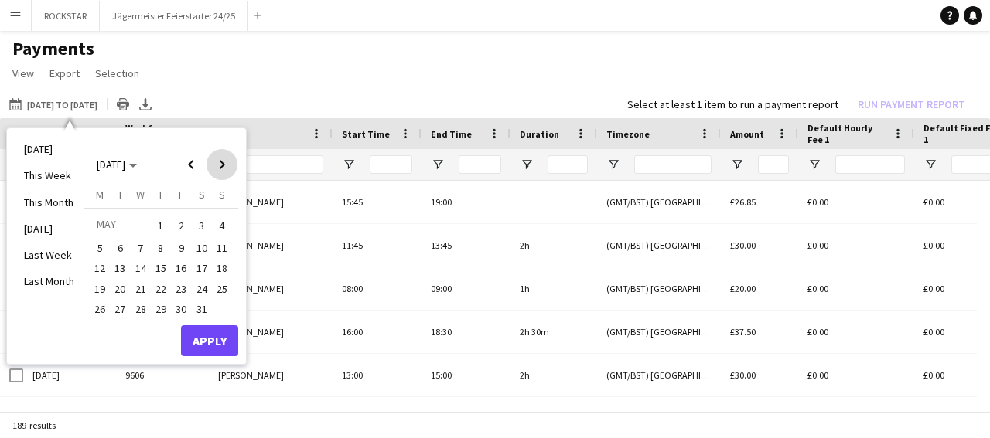
click at [223, 169] on span "Next month" at bounding box center [221, 164] width 31 height 31
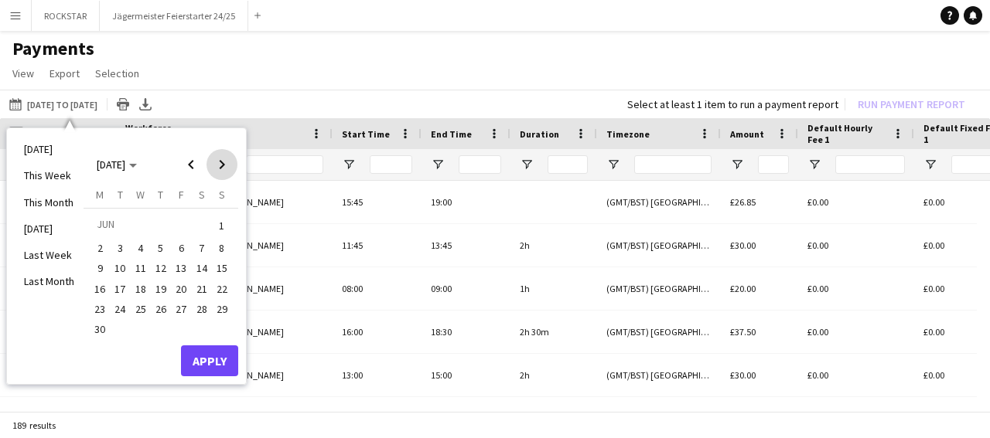
click at [223, 169] on span "Next month" at bounding box center [221, 164] width 31 height 31
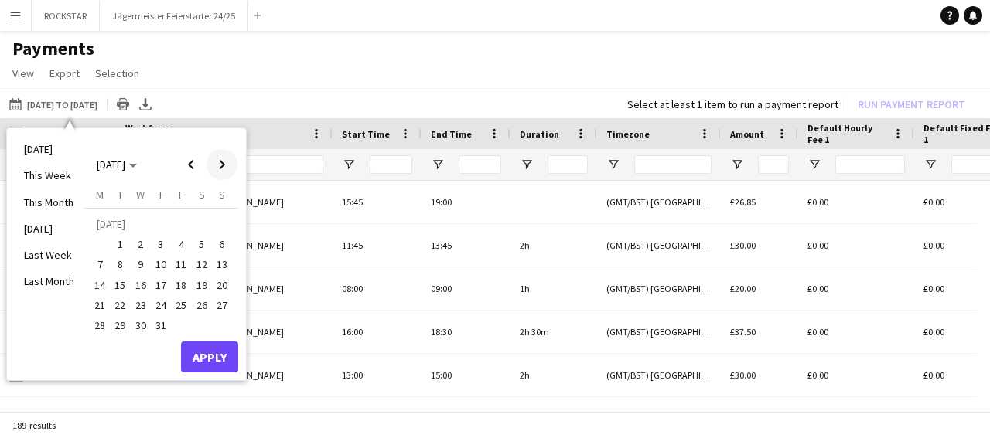
click at [216, 163] on span "Next month" at bounding box center [221, 164] width 31 height 31
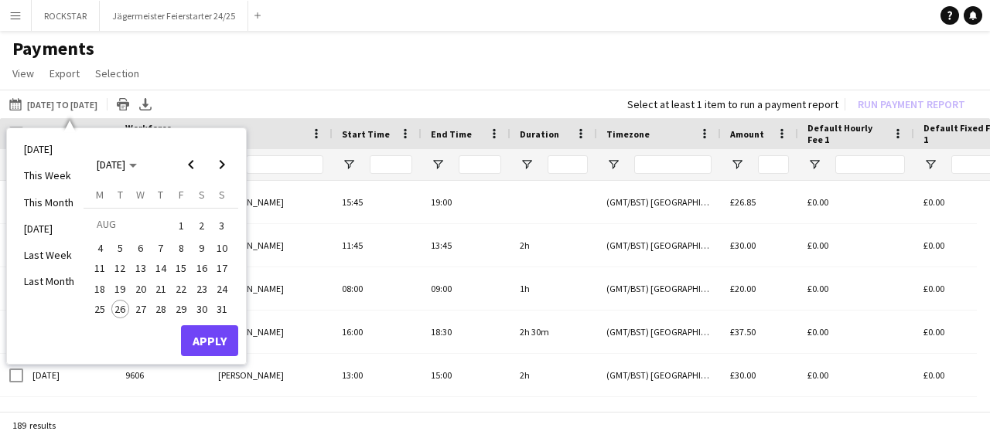
click at [138, 288] on span "20" at bounding box center [140, 289] width 19 height 19
click at [196, 335] on button "Apply" at bounding box center [209, 340] width 57 height 31
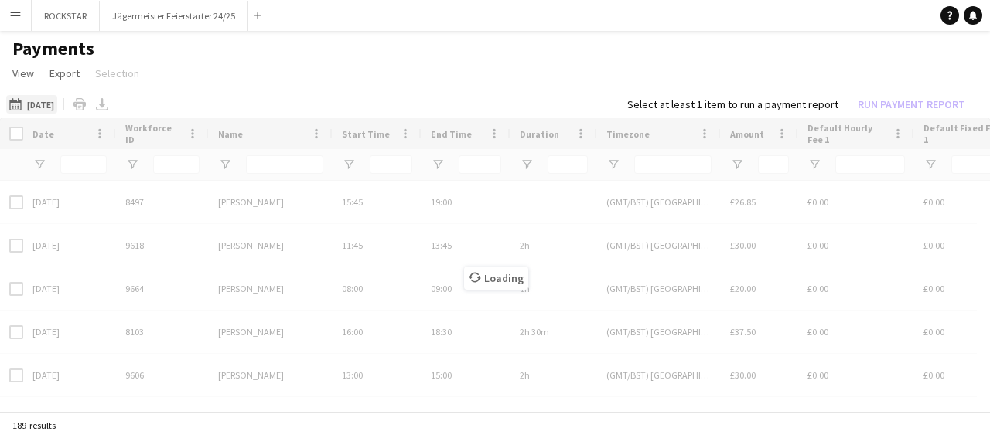
click at [46, 101] on button "[DATE] to [DATE] [DATE]" at bounding box center [31, 104] width 51 height 19
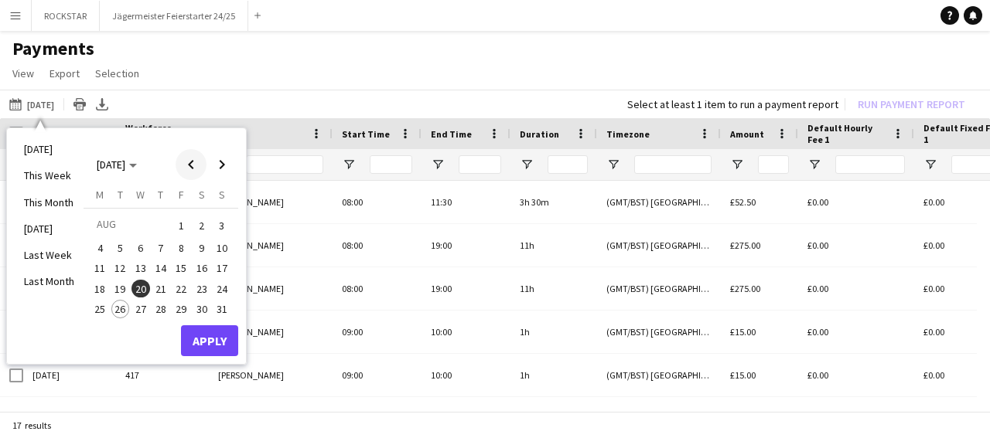
click at [186, 169] on span "Previous month" at bounding box center [190, 164] width 31 height 31
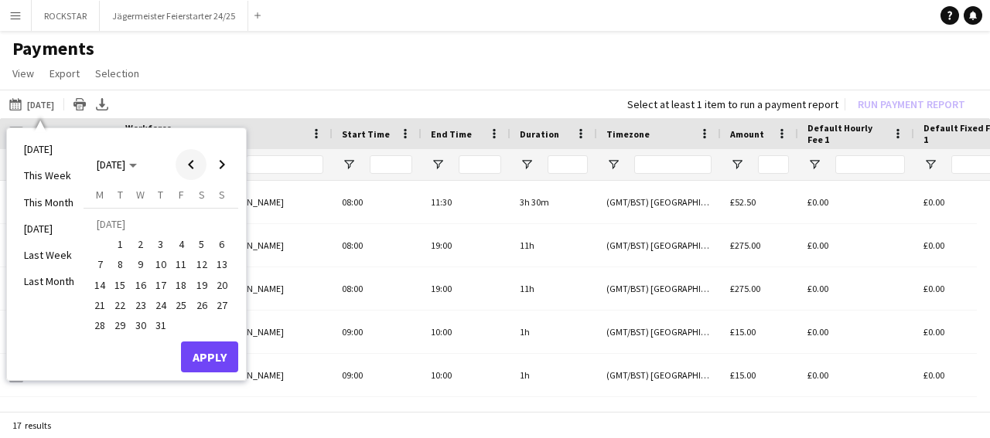
click at [188, 163] on span "Previous month" at bounding box center [190, 164] width 31 height 31
click at [193, 165] on span "Previous month" at bounding box center [190, 164] width 31 height 31
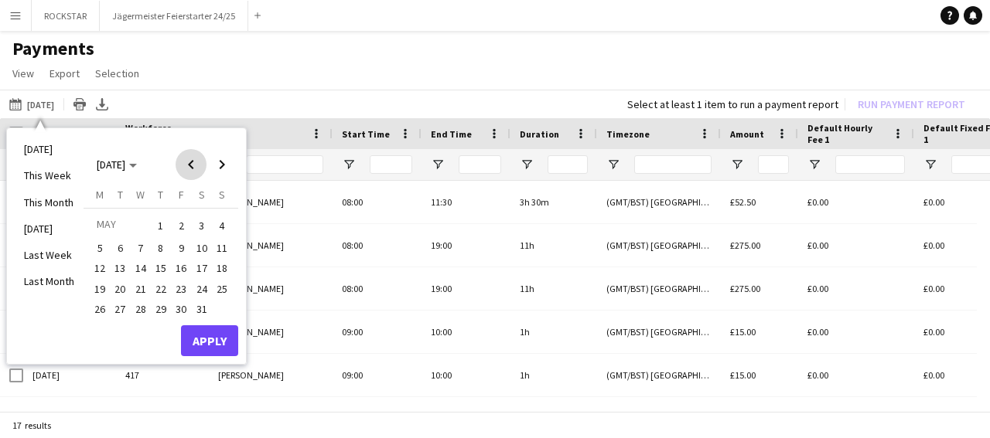
click at [193, 165] on span "Previous month" at bounding box center [190, 164] width 31 height 31
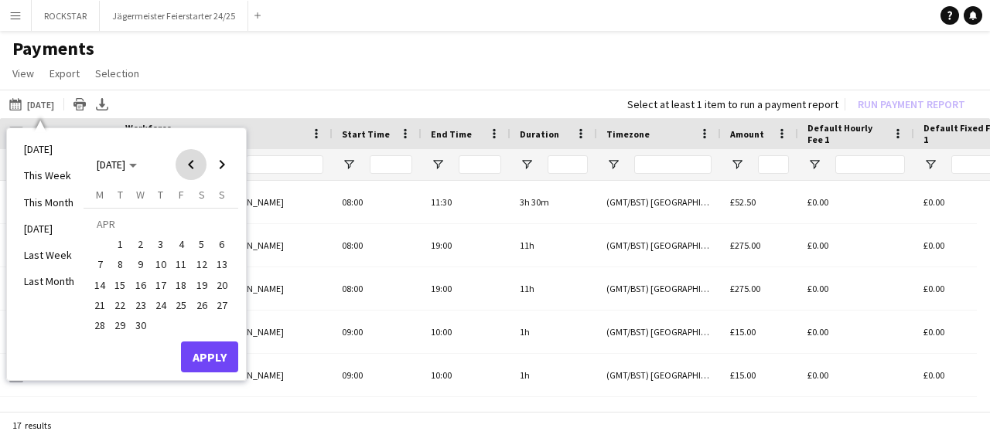
click at [193, 165] on span "Previous month" at bounding box center [190, 164] width 31 height 31
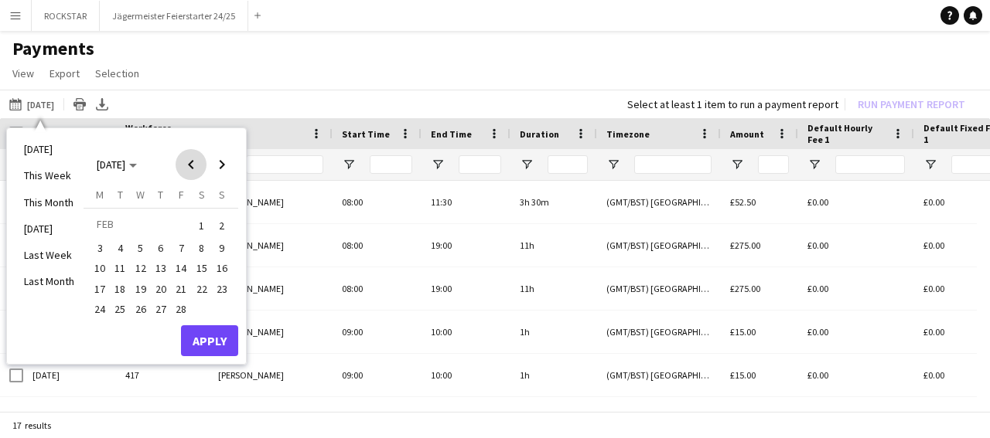
click at [192, 161] on span "Previous month" at bounding box center [190, 164] width 31 height 31
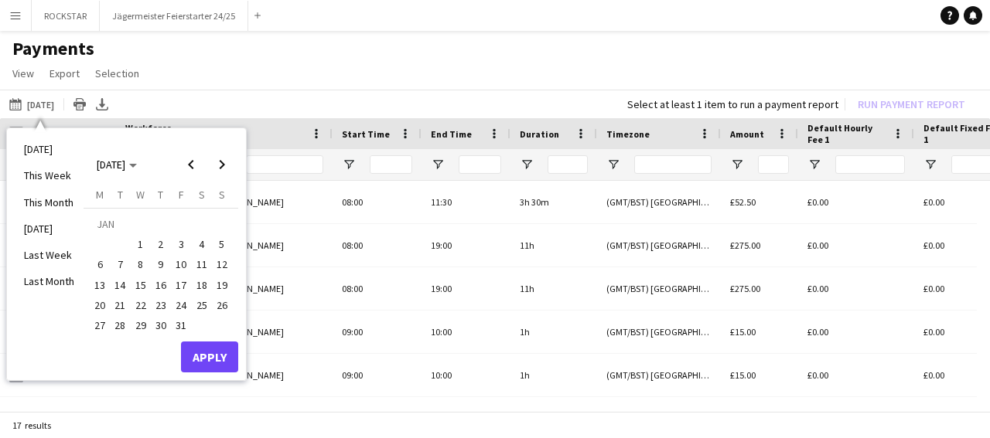
click at [140, 242] on span "1" at bounding box center [140, 244] width 19 height 19
click at [222, 164] on span "Next month" at bounding box center [221, 164] width 31 height 31
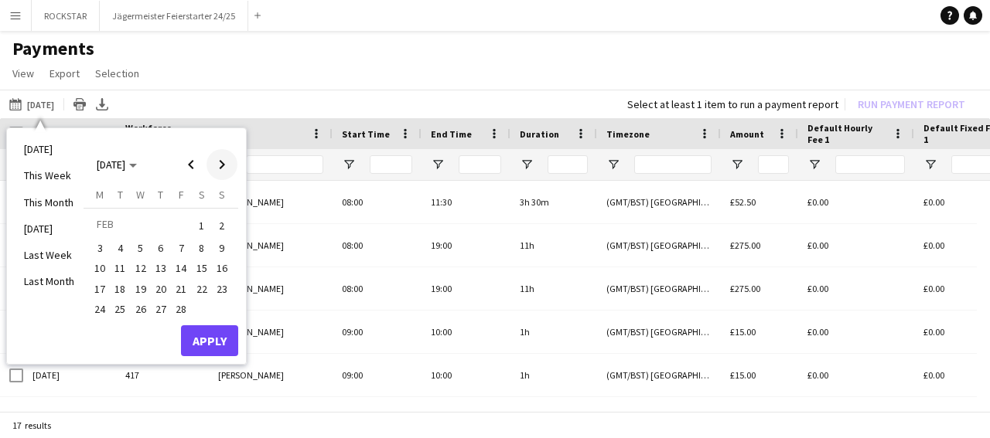
click at [222, 158] on span "Next month" at bounding box center [221, 164] width 31 height 31
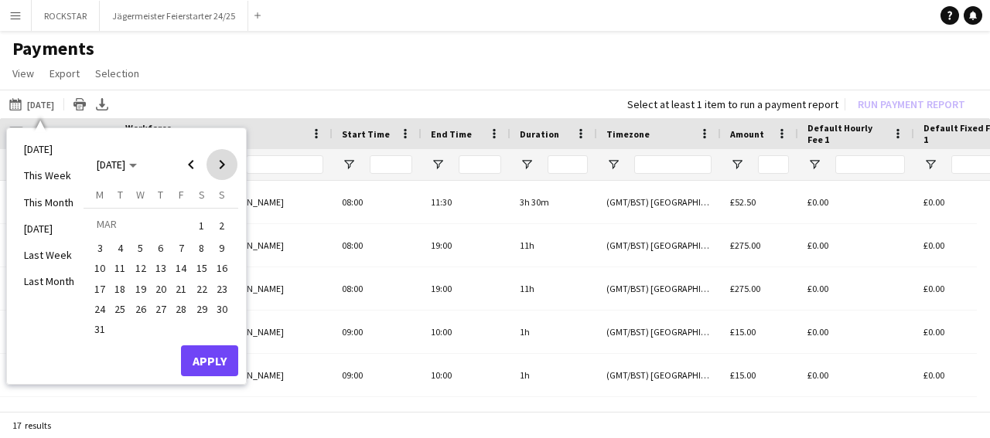
click at [222, 158] on span "Next month" at bounding box center [221, 164] width 31 height 31
click at [222, 169] on span "Next month" at bounding box center [221, 164] width 31 height 31
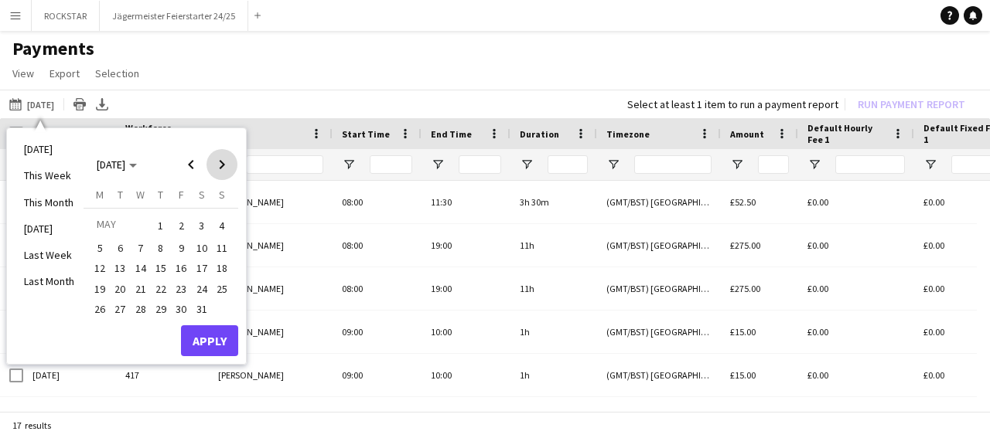
click at [222, 167] on span "Next month" at bounding box center [221, 164] width 31 height 31
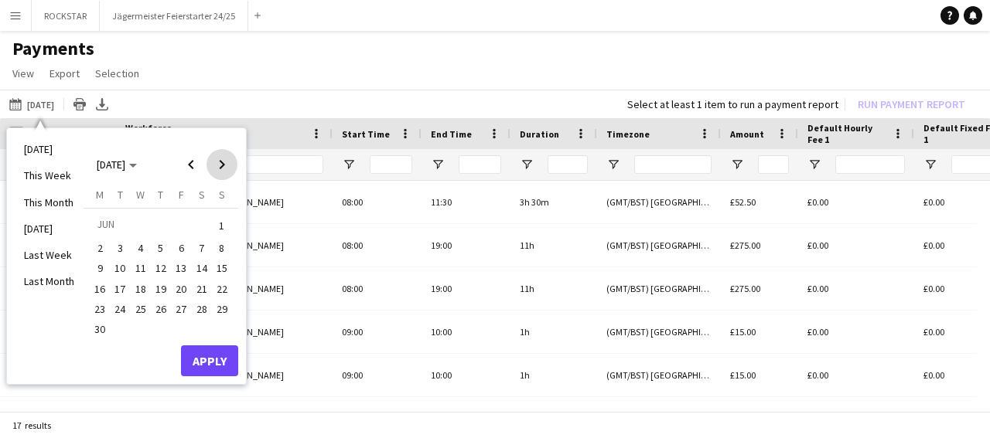
click at [222, 163] on span "Next month" at bounding box center [221, 164] width 31 height 31
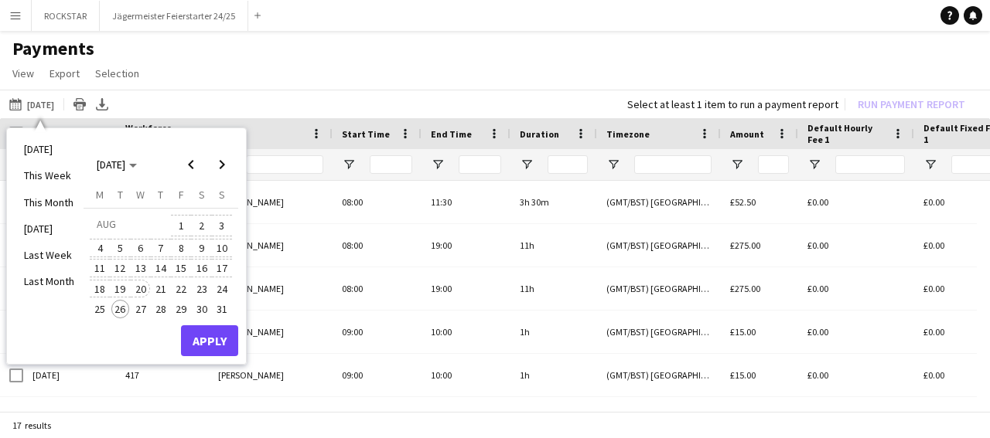
click at [138, 286] on span "20" at bounding box center [140, 289] width 19 height 19
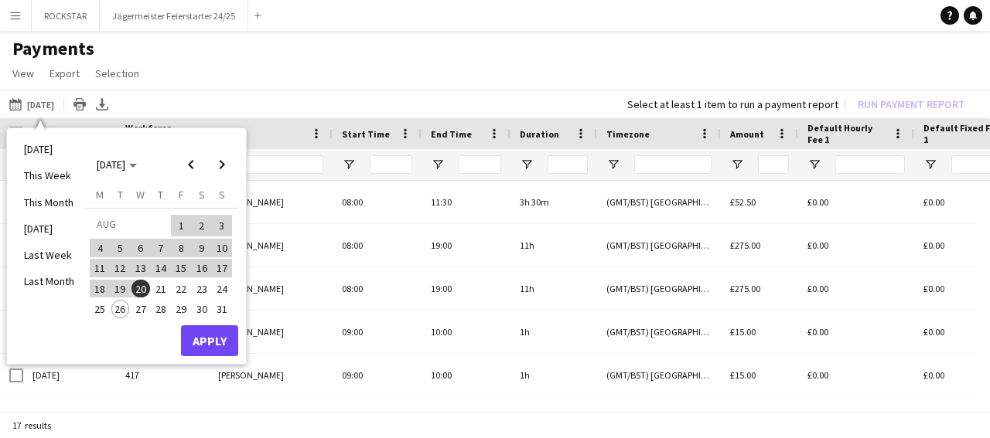
click at [217, 354] on div "[DATE] This Week This Month [DATE] Last Week Last Month [DATE] [DATE] [DATE] M …" at bounding box center [126, 246] width 239 height 236
click at [215, 341] on button "Apply" at bounding box center [209, 340] width 57 height 31
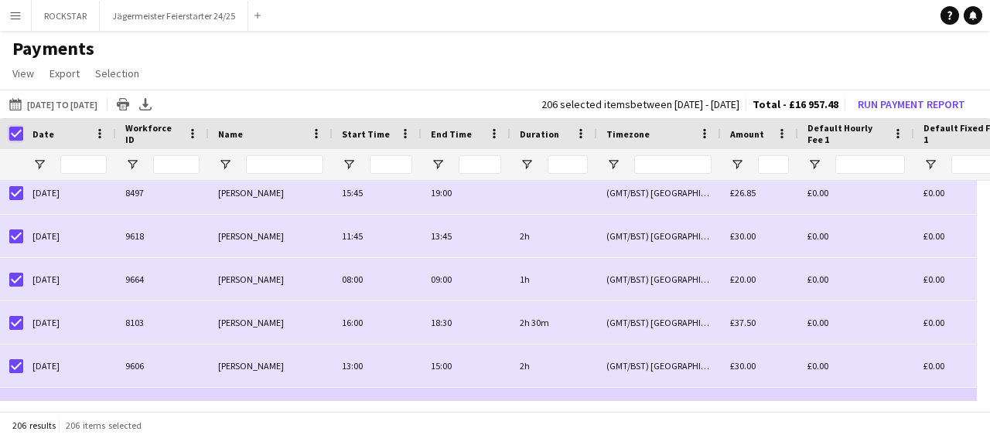
scroll to position [8, 0]
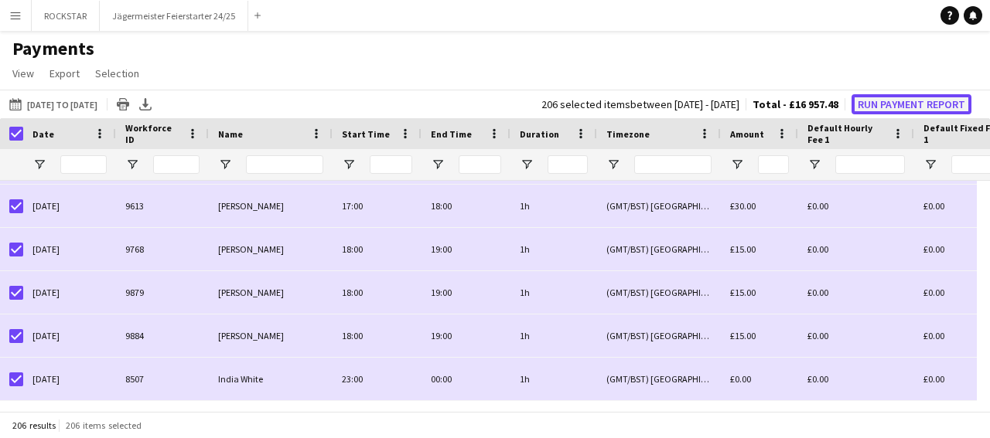
click at [895, 109] on button "Run Payment Report" at bounding box center [911, 104] width 120 height 20
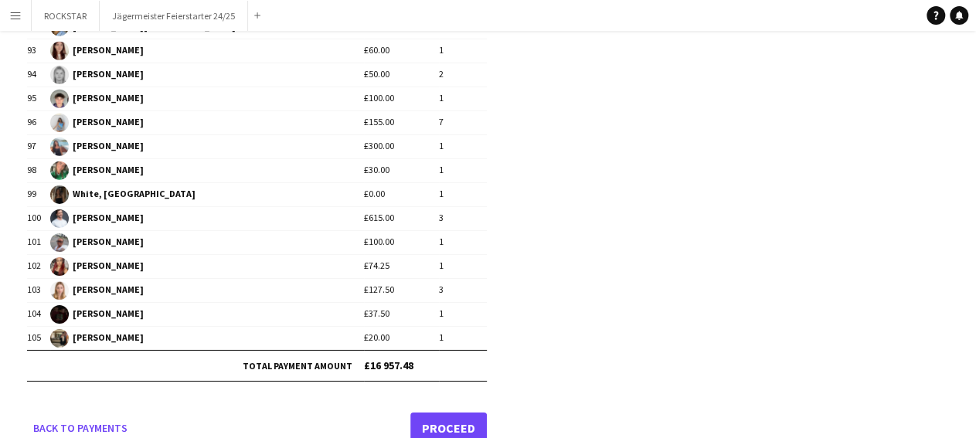
click at [458, 413] on link "Proceed" at bounding box center [449, 428] width 77 height 31
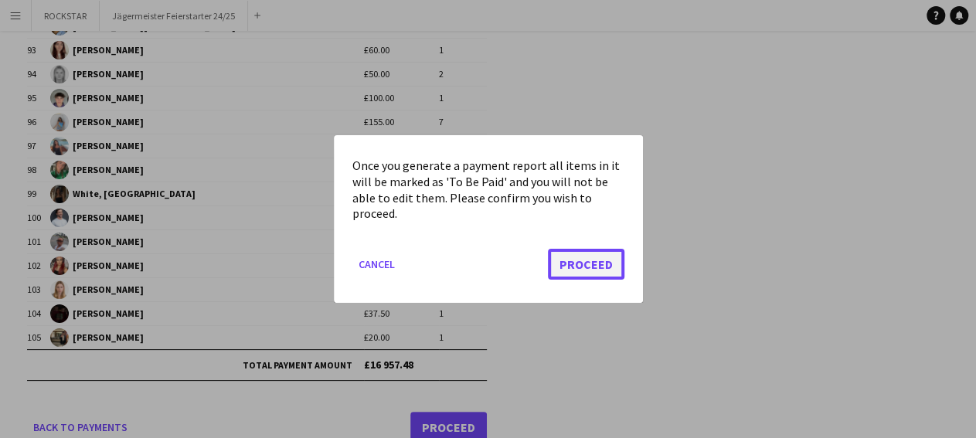
click at [595, 278] on button "Proceed" at bounding box center [586, 264] width 77 height 31
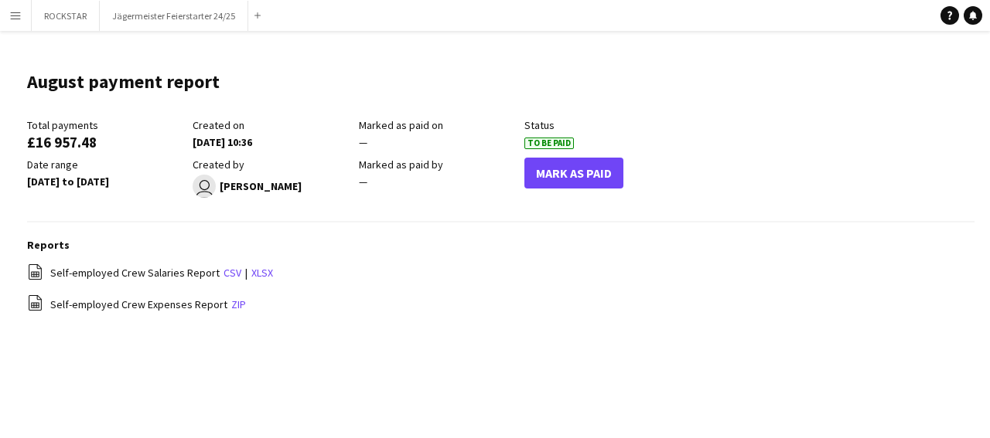
click at [13, 19] on app-icon "Menu" at bounding box center [15, 15] width 12 height 12
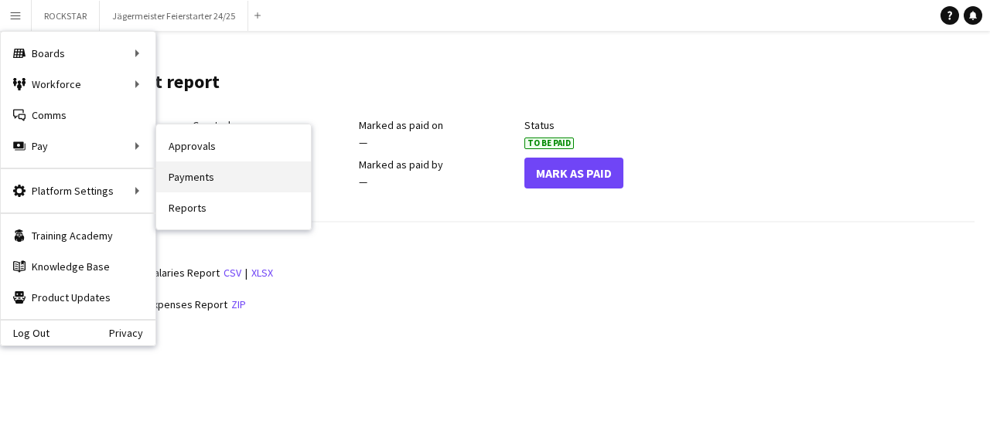
click at [227, 175] on link "Payments" at bounding box center [233, 177] width 155 height 31
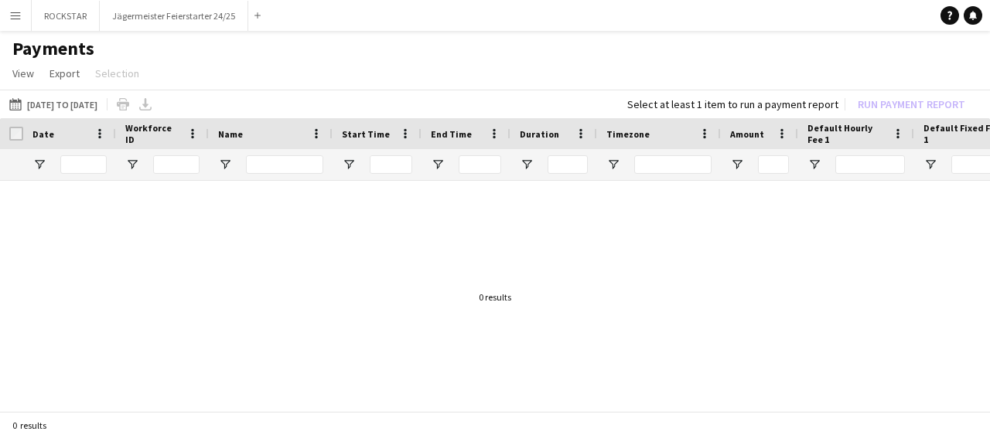
click at [19, 22] on button "Menu" at bounding box center [15, 15] width 31 height 31
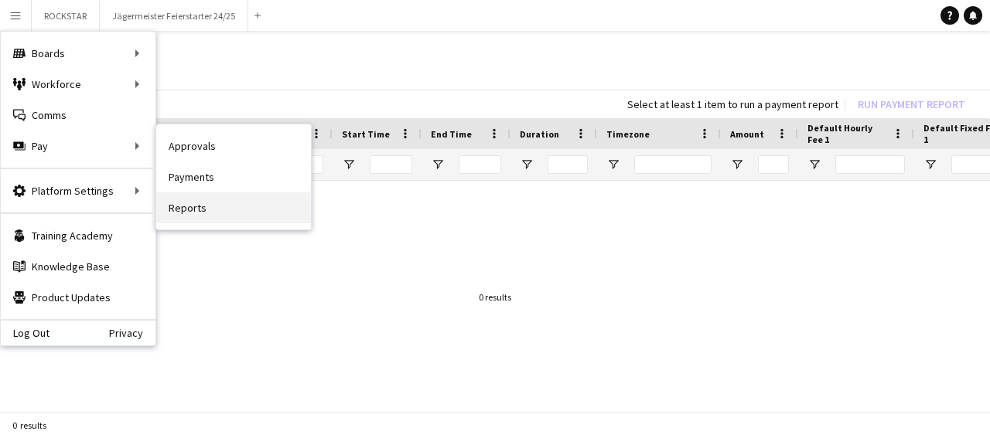
click at [196, 209] on link "Reports" at bounding box center [233, 208] width 155 height 31
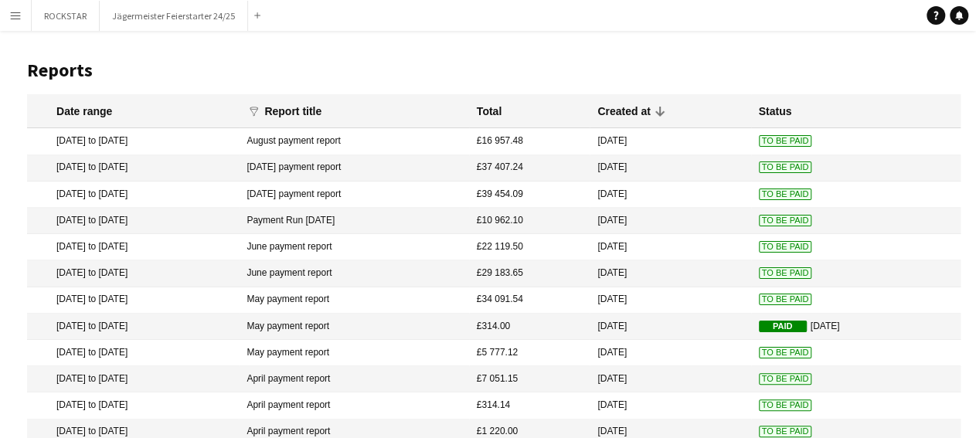
click at [763, 196] on span "To Be Paid" at bounding box center [785, 195] width 53 height 12
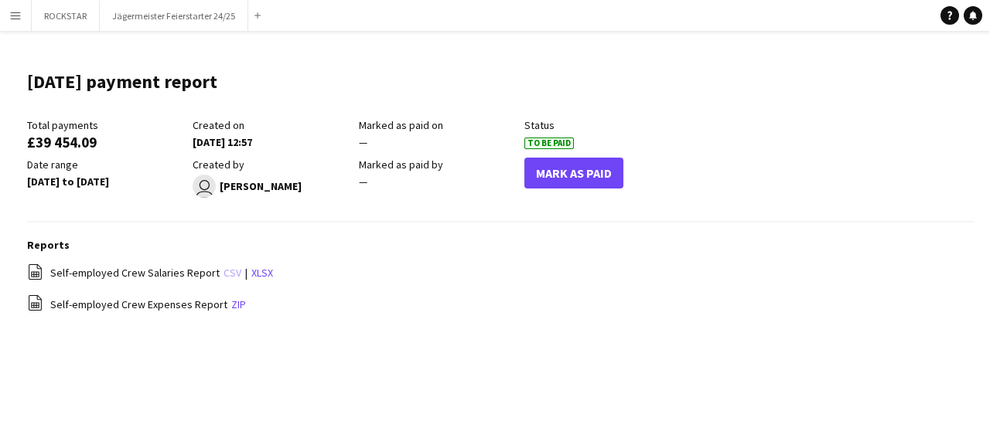
click at [227, 276] on link "csv" at bounding box center [232, 273] width 18 height 14
click at [12, 19] on app-icon "Menu" at bounding box center [15, 15] width 12 height 12
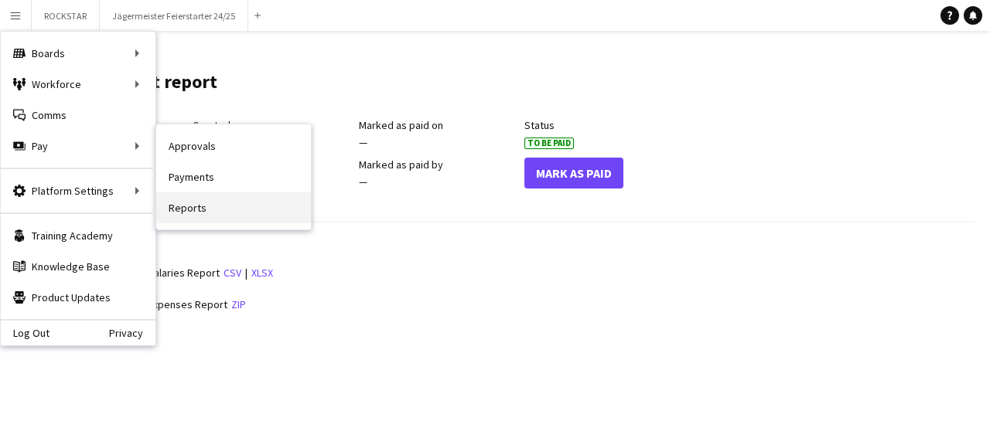
click at [219, 210] on link "Reports" at bounding box center [233, 208] width 155 height 31
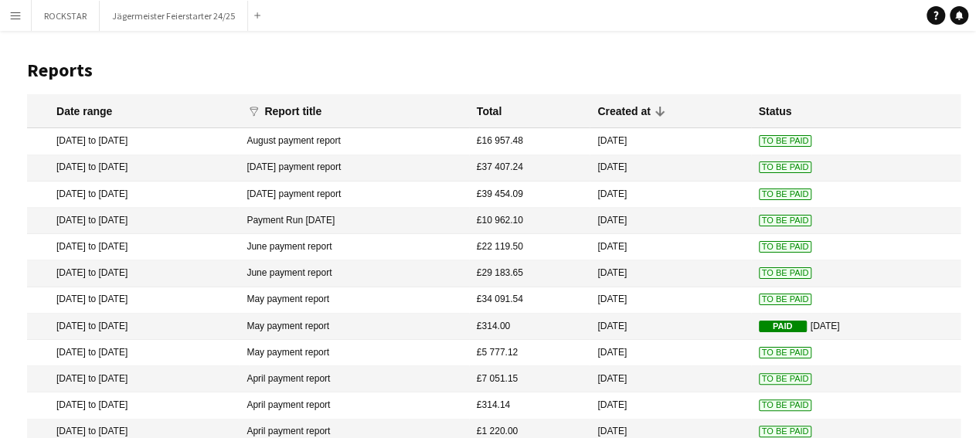
click at [329, 141] on mat-cell "August payment report" at bounding box center [354, 141] width 230 height 26
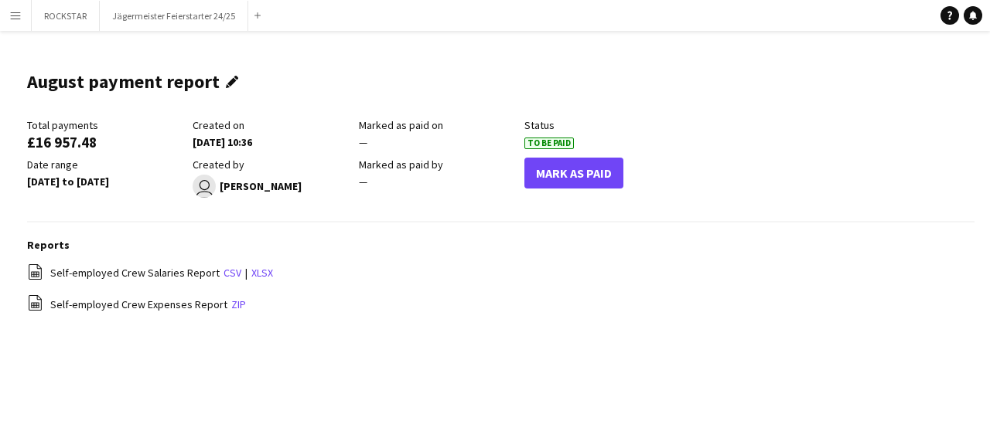
click at [227, 86] on app-icon "Edit this field" at bounding box center [235, 82] width 19 height 12
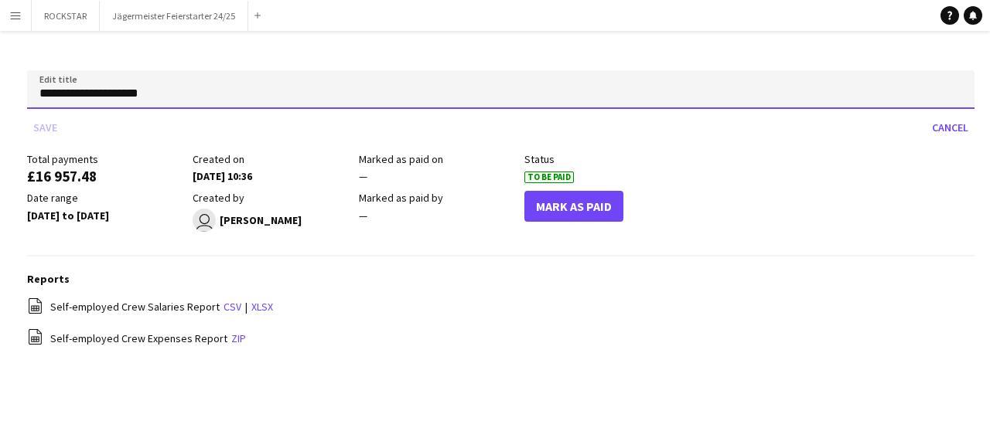
click at [38, 91] on input "**********" at bounding box center [500, 89] width 947 height 39
type input "**********"
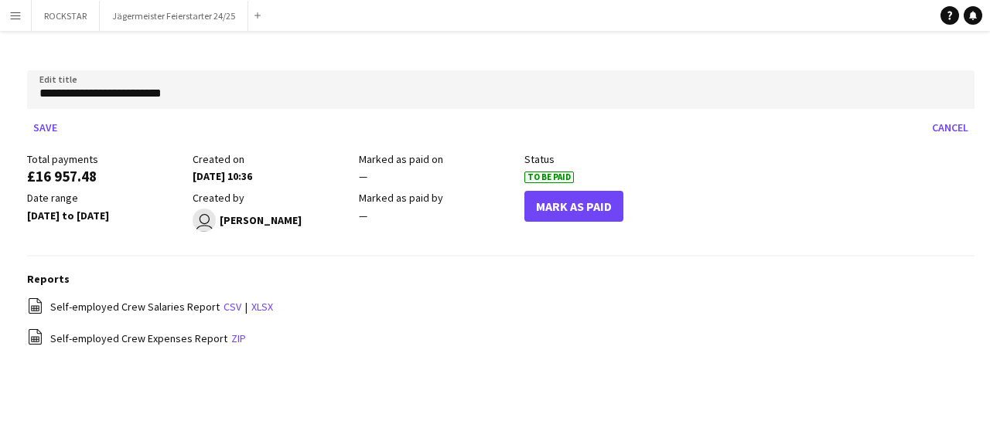
click at [400, 332] on div "file-spreadsheet Self-employed Crew Expenses Report zip" at bounding box center [500, 338] width 947 height 19
click at [14, 16] on app-icon "Menu" at bounding box center [15, 15] width 12 height 12
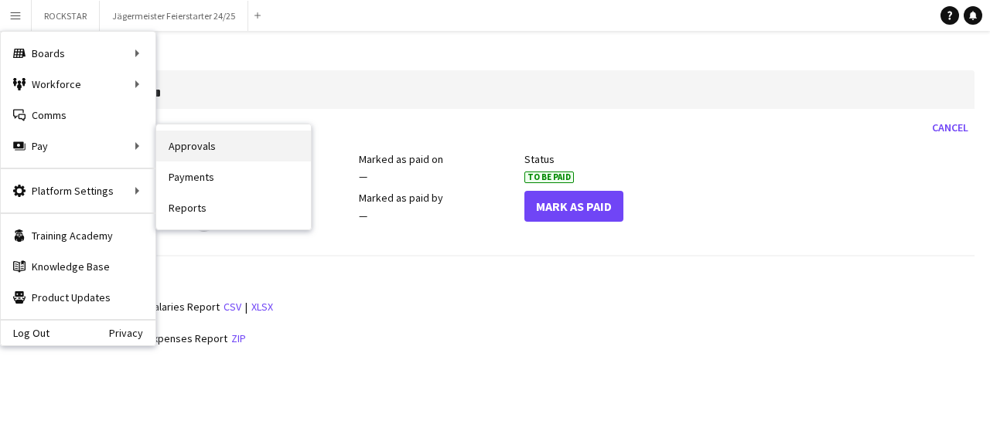
click at [216, 148] on link "Approvals" at bounding box center [233, 146] width 155 height 31
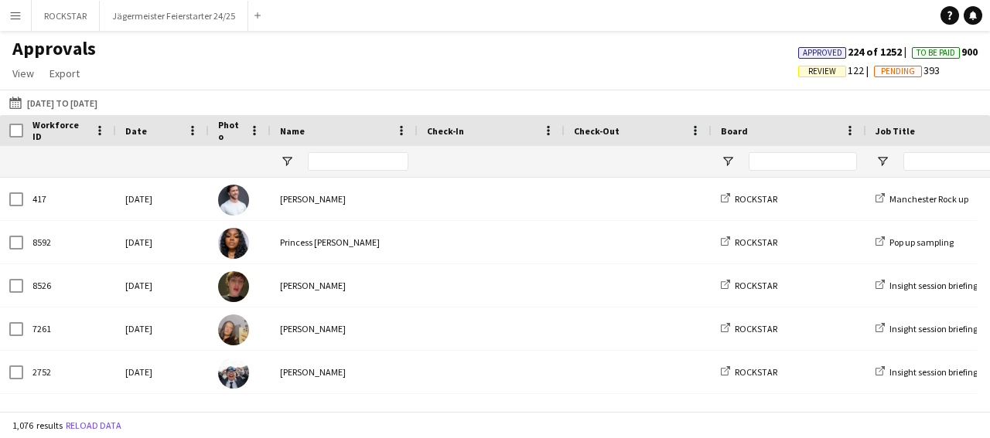
type input "****"
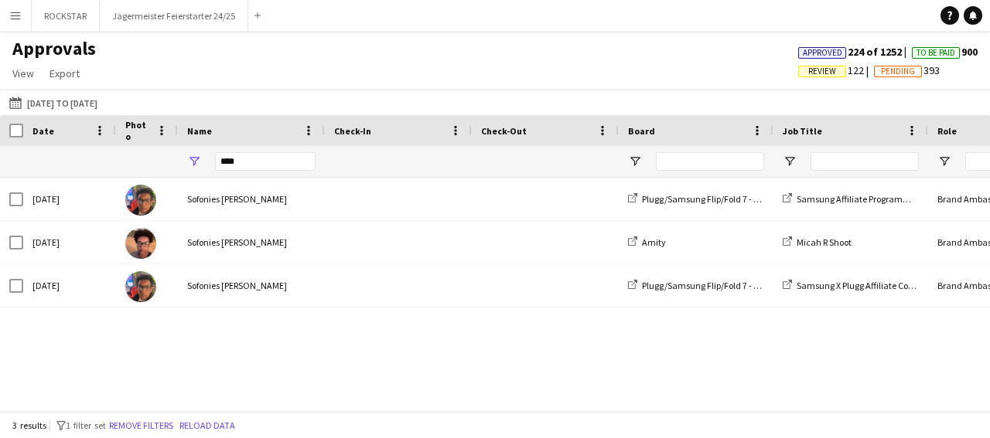
click at [22, 14] on button "Menu" at bounding box center [15, 15] width 31 height 31
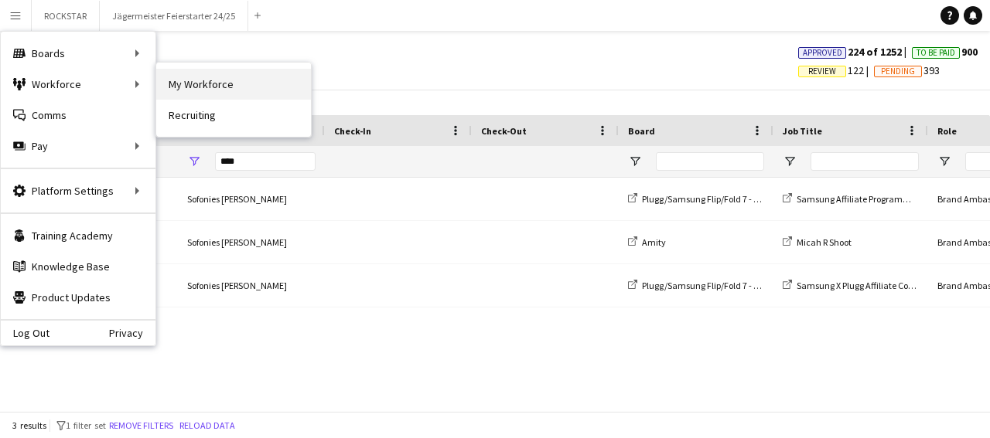
click at [255, 86] on link "My Workforce" at bounding box center [233, 84] width 155 height 31
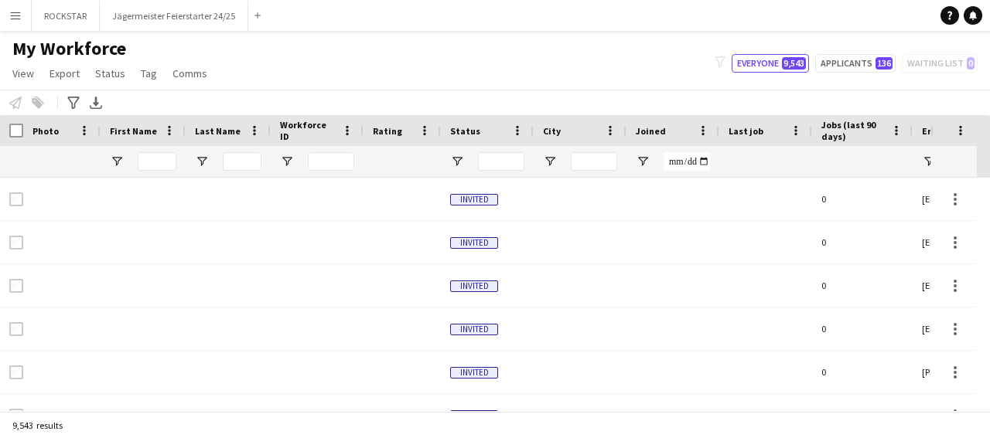
type input "****"
type input "**********"
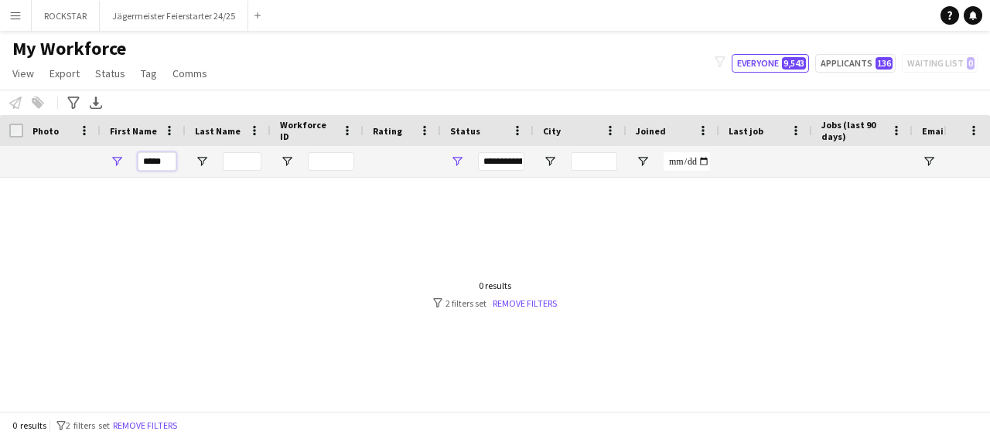
click at [163, 160] on input "****" at bounding box center [157, 161] width 39 height 19
type input "*"
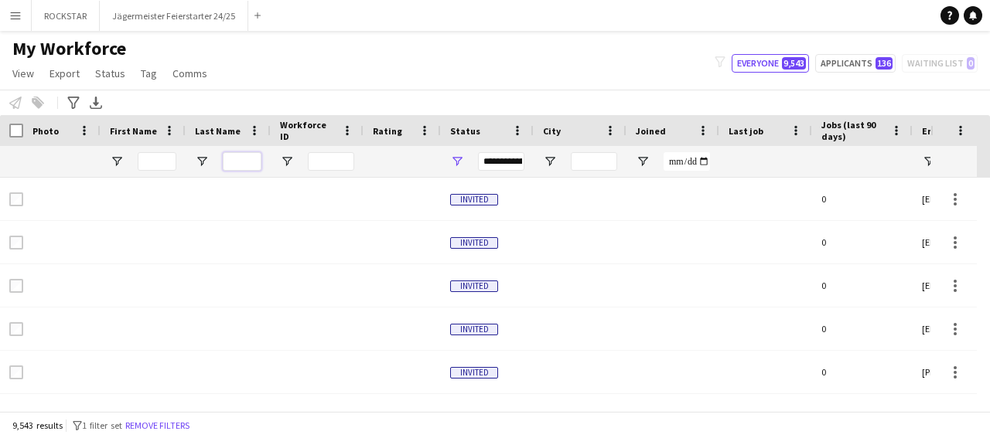
click at [238, 166] on input "Last Name Filter Input" at bounding box center [242, 161] width 39 height 19
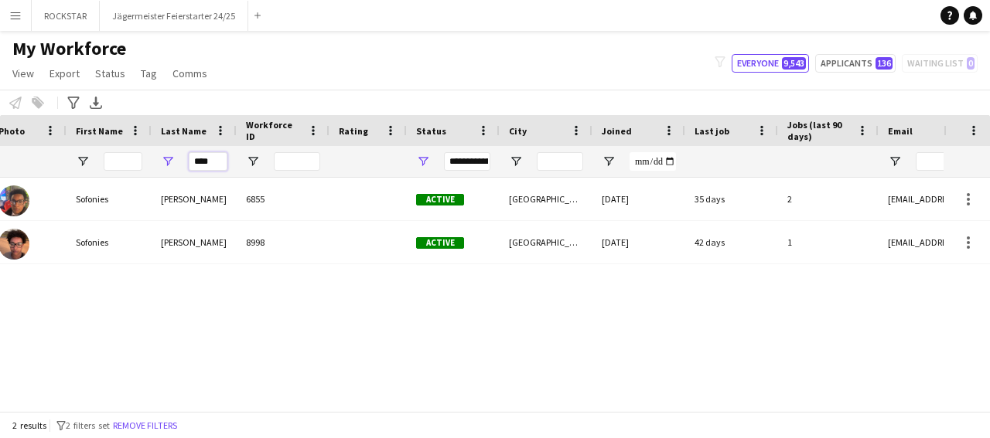
scroll to position [0, 57]
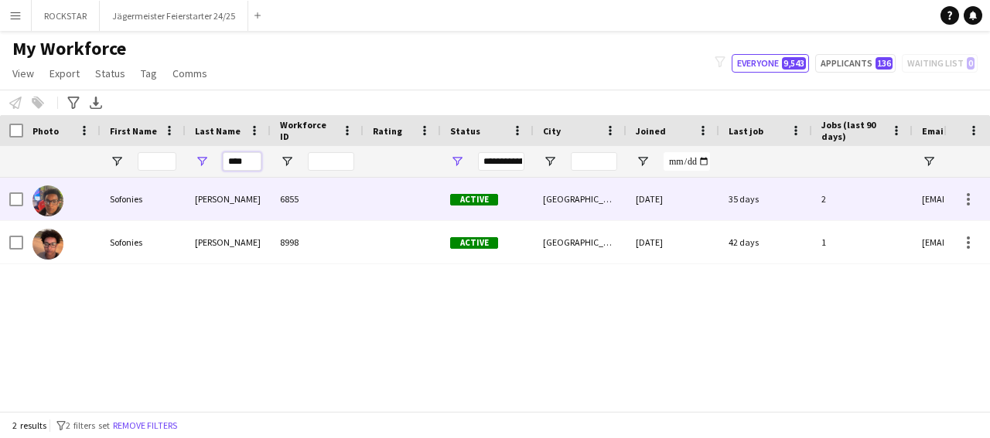
type input "****"
click at [695, 194] on div "[DATE]" at bounding box center [672, 199] width 93 height 43
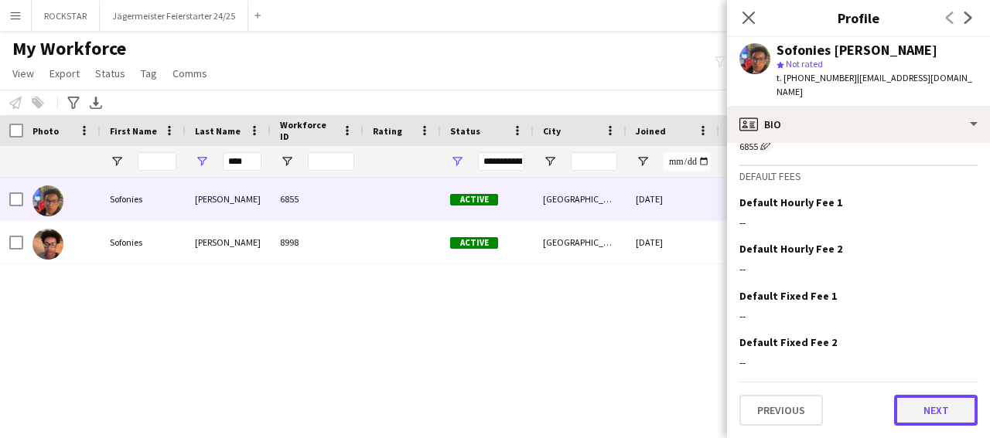
click at [921, 408] on button "Next" at bounding box center [935, 410] width 83 height 31
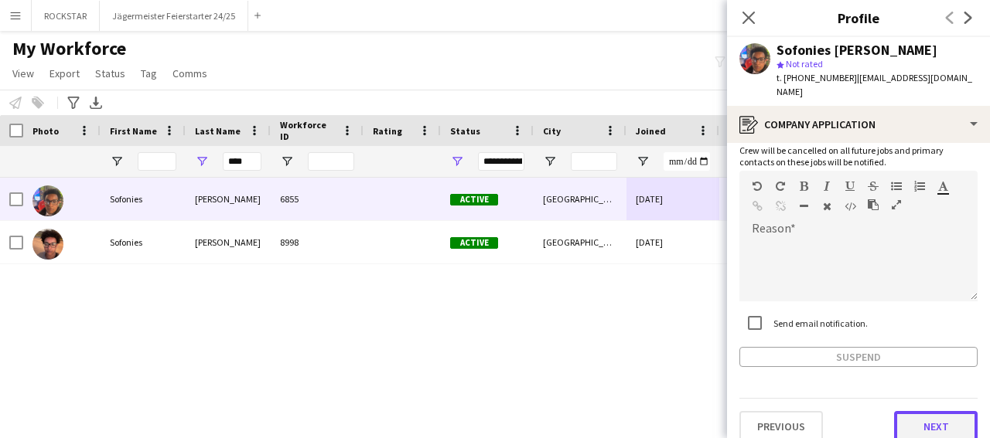
click at [912, 411] on button "Next" at bounding box center [935, 426] width 83 height 31
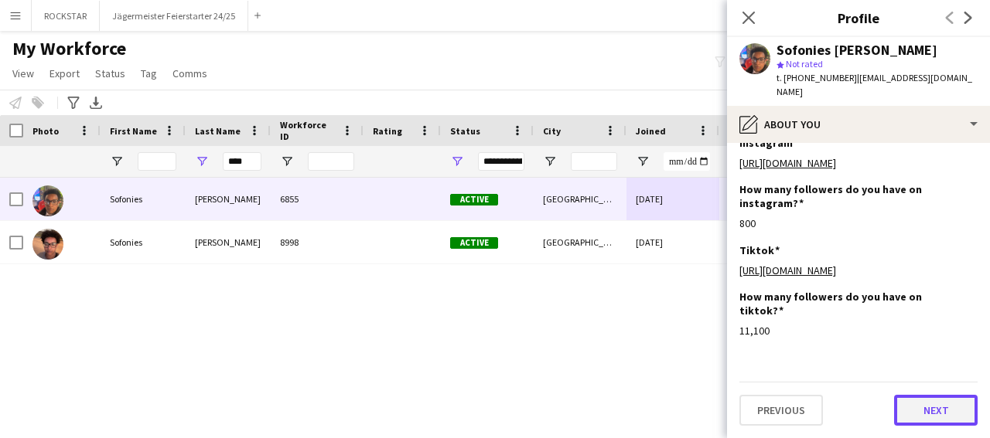
click at [935, 417] on button "Next" at bounding box center [935, 410] width 83 height 31
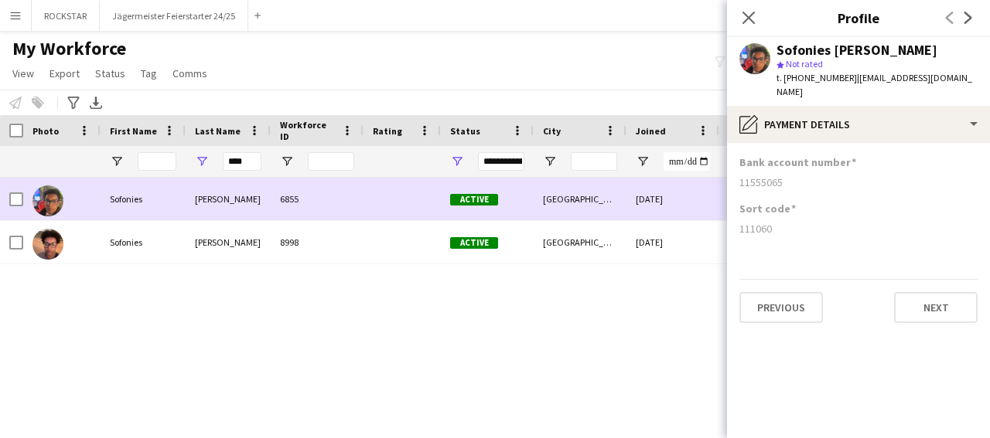
click at [293, 203] on div "6855" at bounding box center [317, 199] width 93 height 43
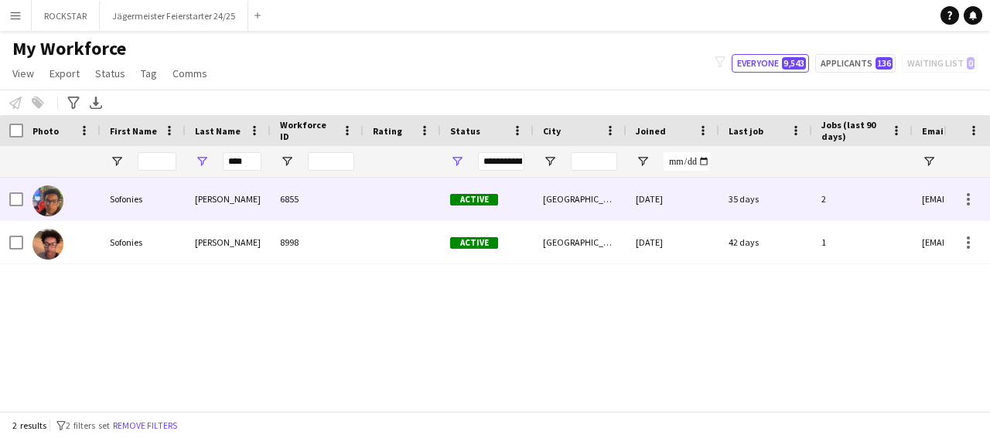
click at [518, 199] on div "Active" at bounding box center [487, 199] width 93 height 43
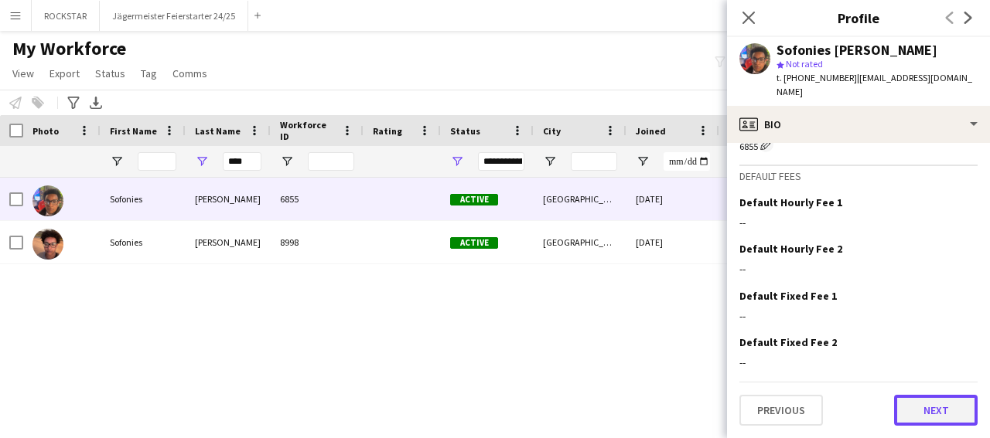
click at [927, 403] on button "Next" at bounding box center [935, 410] width 83 height 31
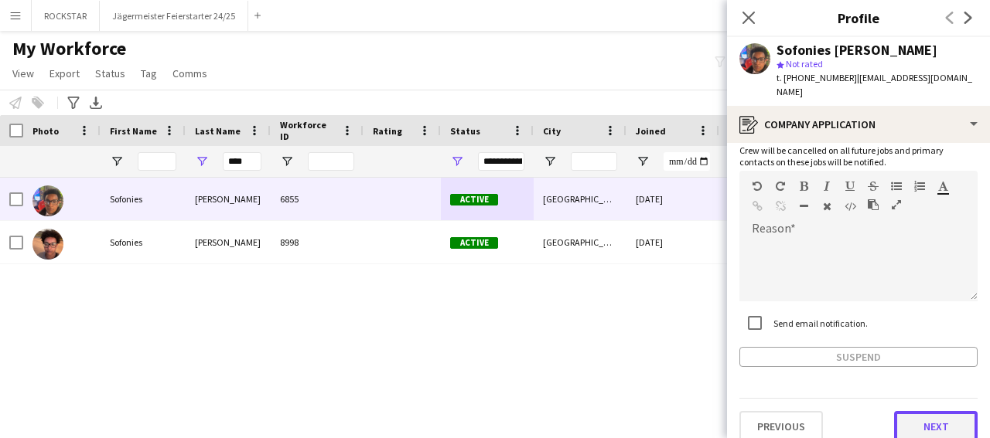
click at [923, 417] on button "Next" at bounding box center [935, 426] width 83 height 31
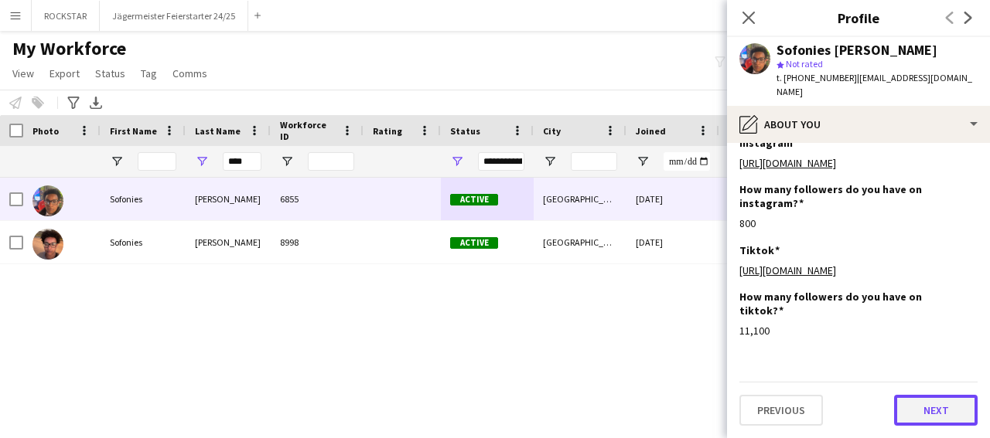
click at [935, 411] on button "Next" at bounding box center [935, 410] width 83 height 31
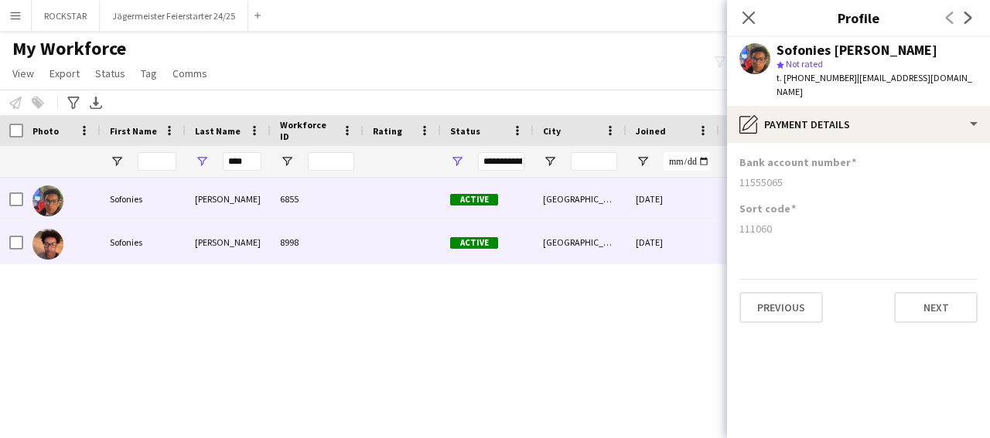
click at [271, 249] on div "8998" at bounding box center [317, 242] width 93 height 43
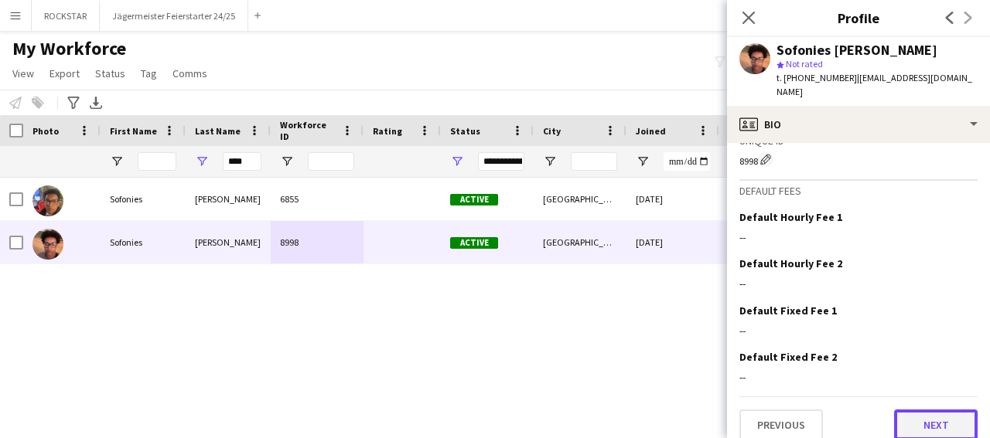
click at [941, 423] on button "Next" at bounding box center [935, 425] width 83 height 31
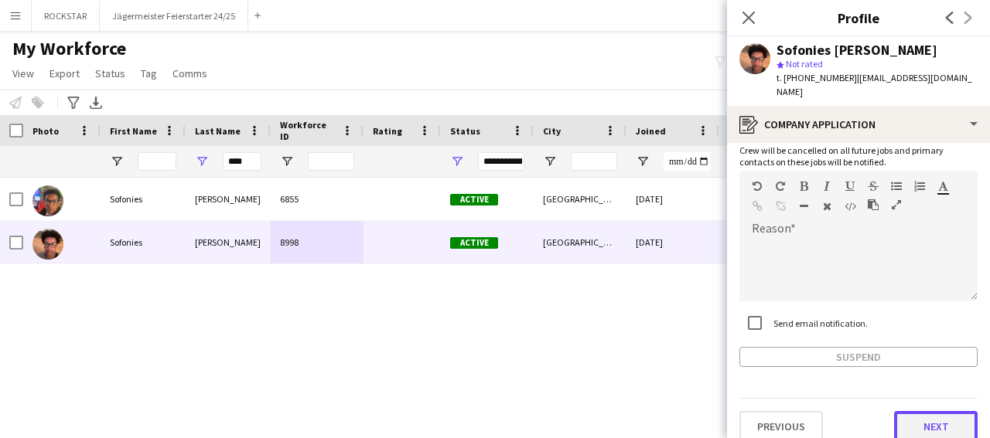
click at [936, 415] on button "Next" at bounding box center [935, 426] width 83 height 31
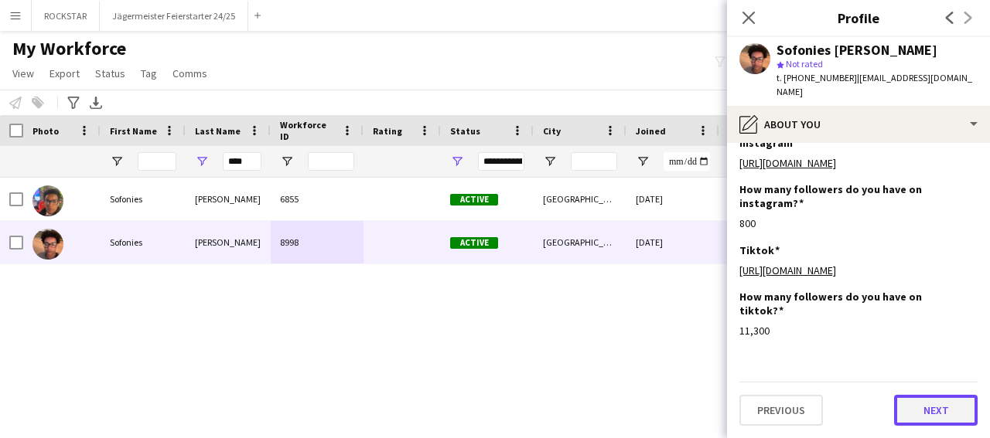
click at [916, 407] on button "Next" at bounding box center [935, 410] width 83 height 31
